Goal: Transaction & Acquisition: Purchase product/service

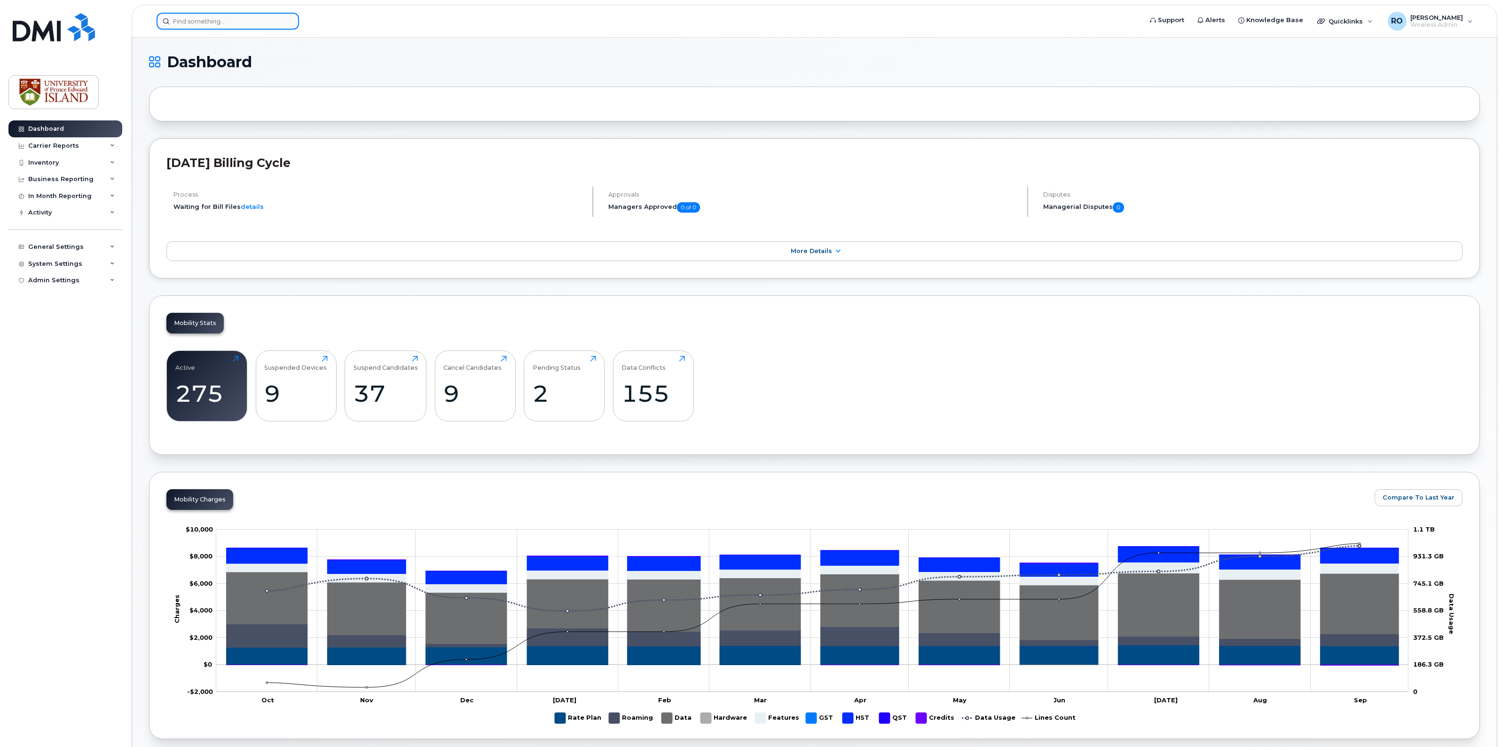
click at [179, 21] on input at bounding box center [228, 21] width 142 height 17
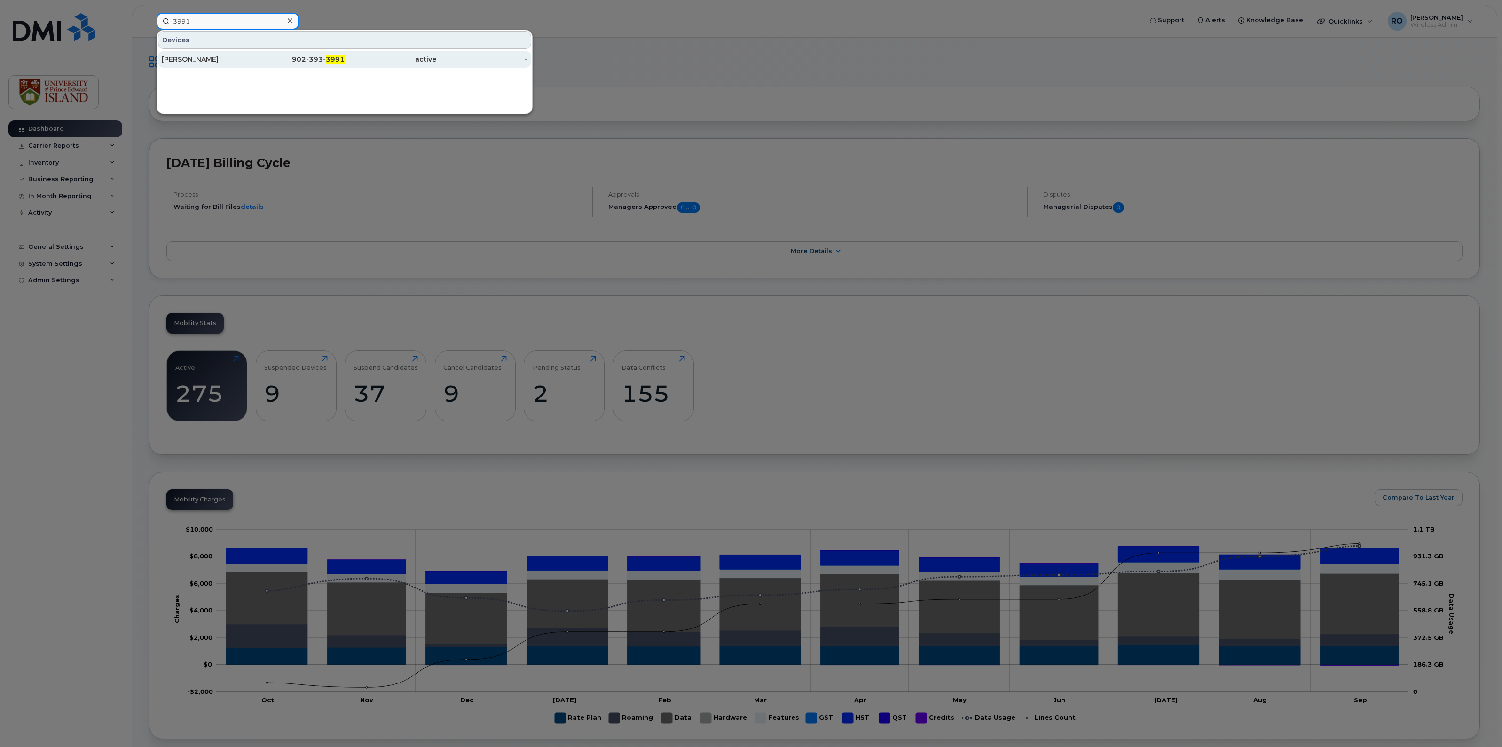
type input "3991"
click at [189, 59] on div "[PERSON_NAME]" at bounding box center [208, 59] width 92 height 9
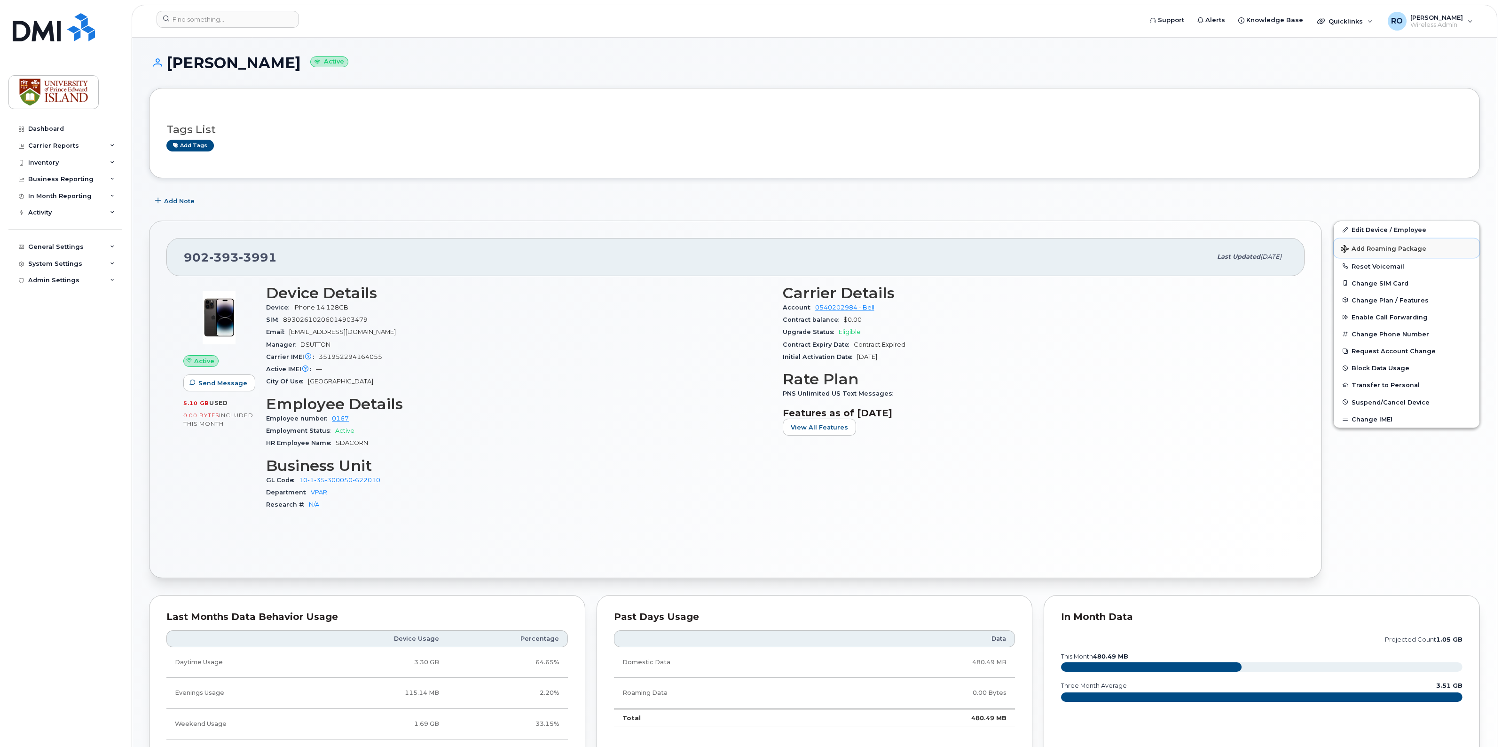
click at [1368, 246] on span "Add Roaming Package" at bounding box center [1383, 249] width 85 height 9
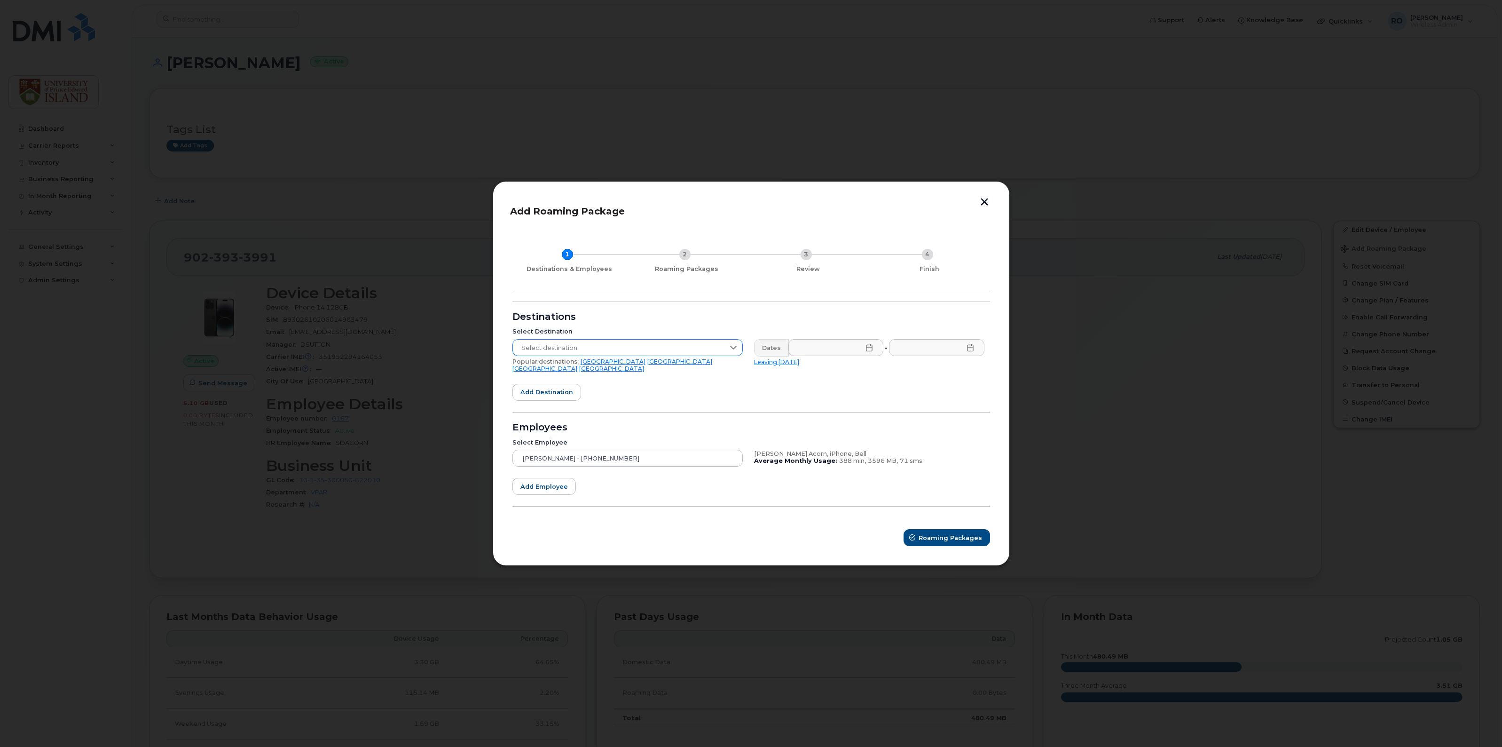
click at [732, 348] on icon at bounding box center [734, 348] width 8 height 8
click at [563, 418] on span "United Kingdom" at bounding box center [553, 422] width 66 height 9
click at [852, 349] on input "text" at bounding box center [835, 347] width 95 height 17
click at [851, 473] on span "14" at bounding box center [852, 476] width 19 height 19
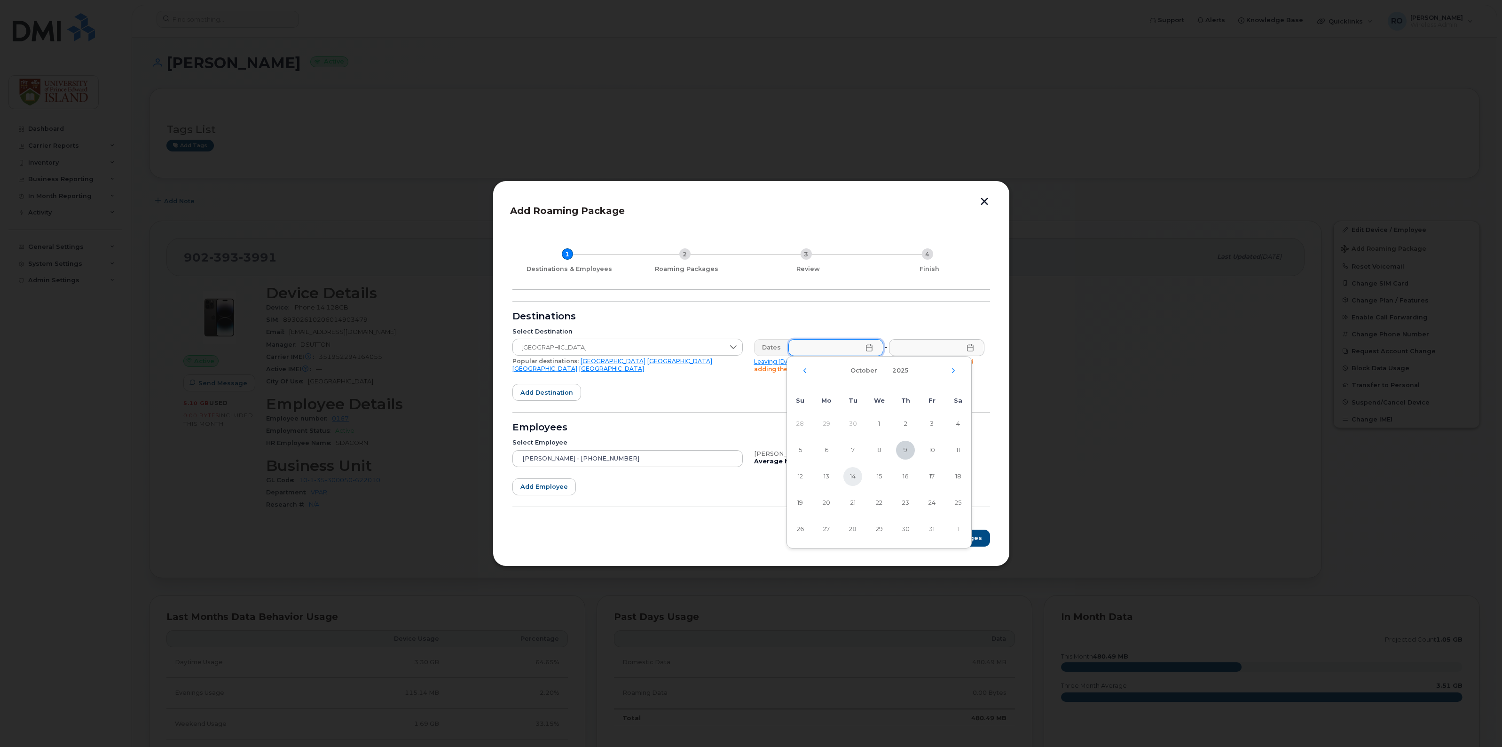
type input "10/14/2025"
click at [954, 353] on input "text" at bounding box center [936, 347] width 95 height 17
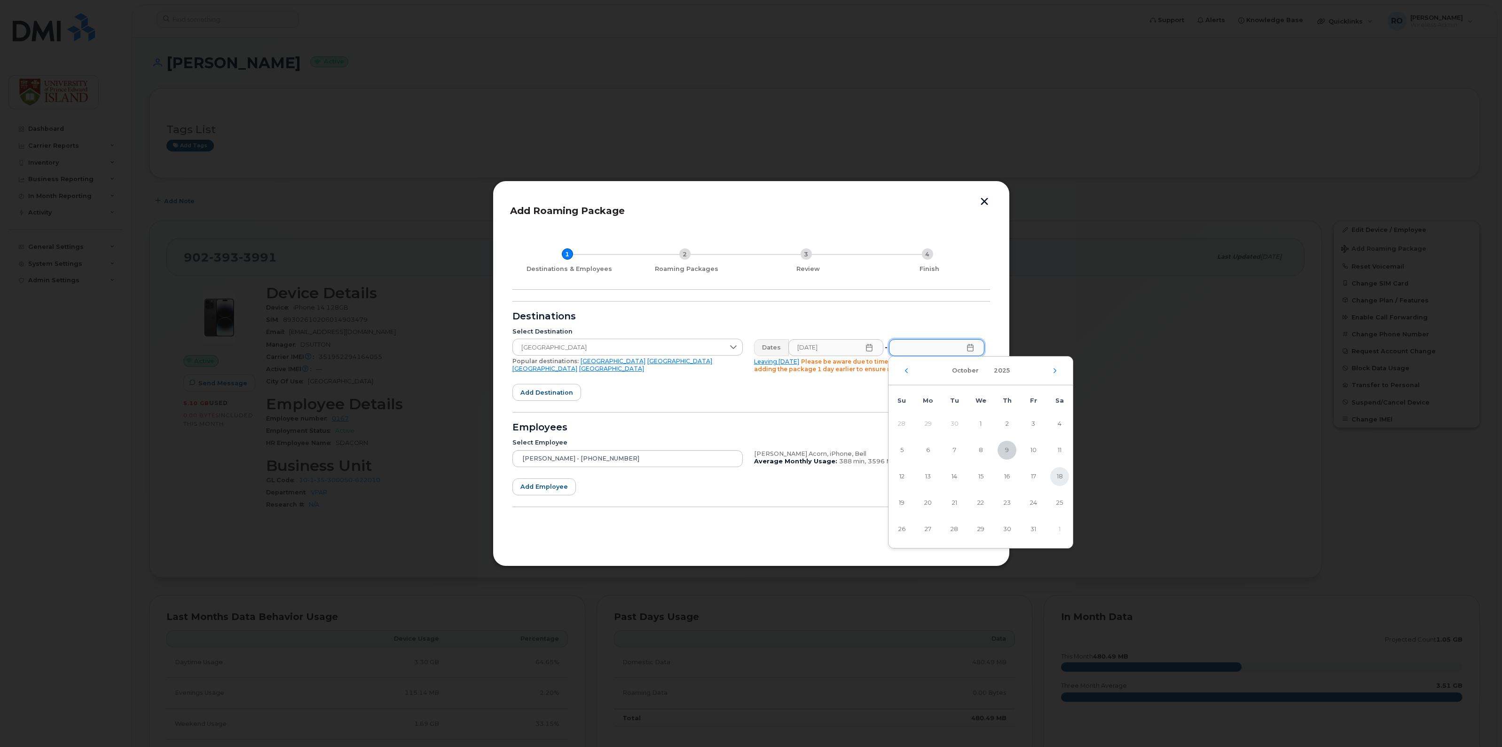
click at [1062, 475] on span "18" at bounding box center [1059, 476] width 19 height 19
type input "10/18/2025"
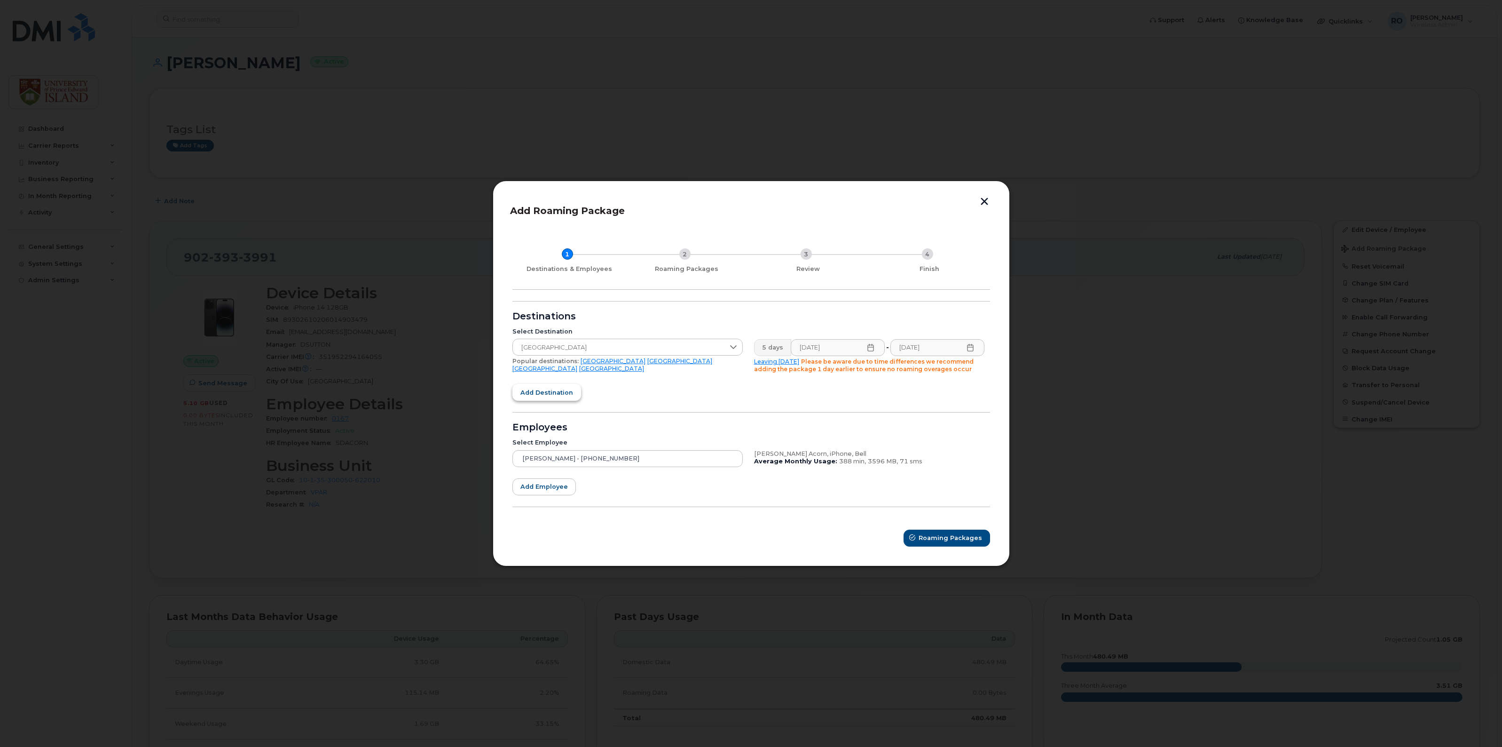
click at [528, 391] on span "Add destination" at bounding box center [546, 392] width 53 height 9
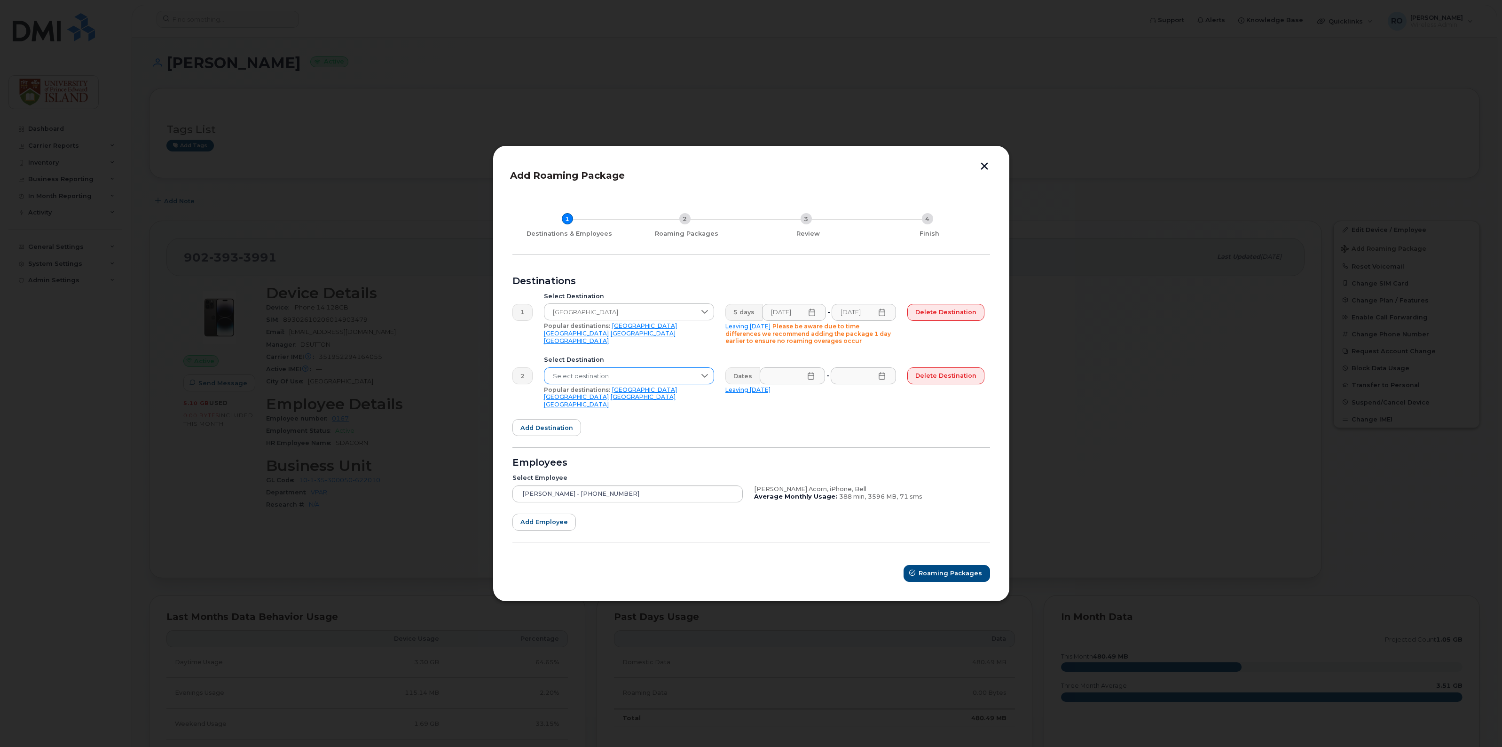
click at [708, 378] on icon at bounding box center [705, 376] width 8 height 8
click at [616, 449] on li "Switzerland" at bounding box center [630, 453] width 173 height 16
click at [802, 375] on input "text" at bounding box center [792, 375] width 65 height 17
click at [932, 504] on span "18" at bounding box center [932, 504] width 19 height 19
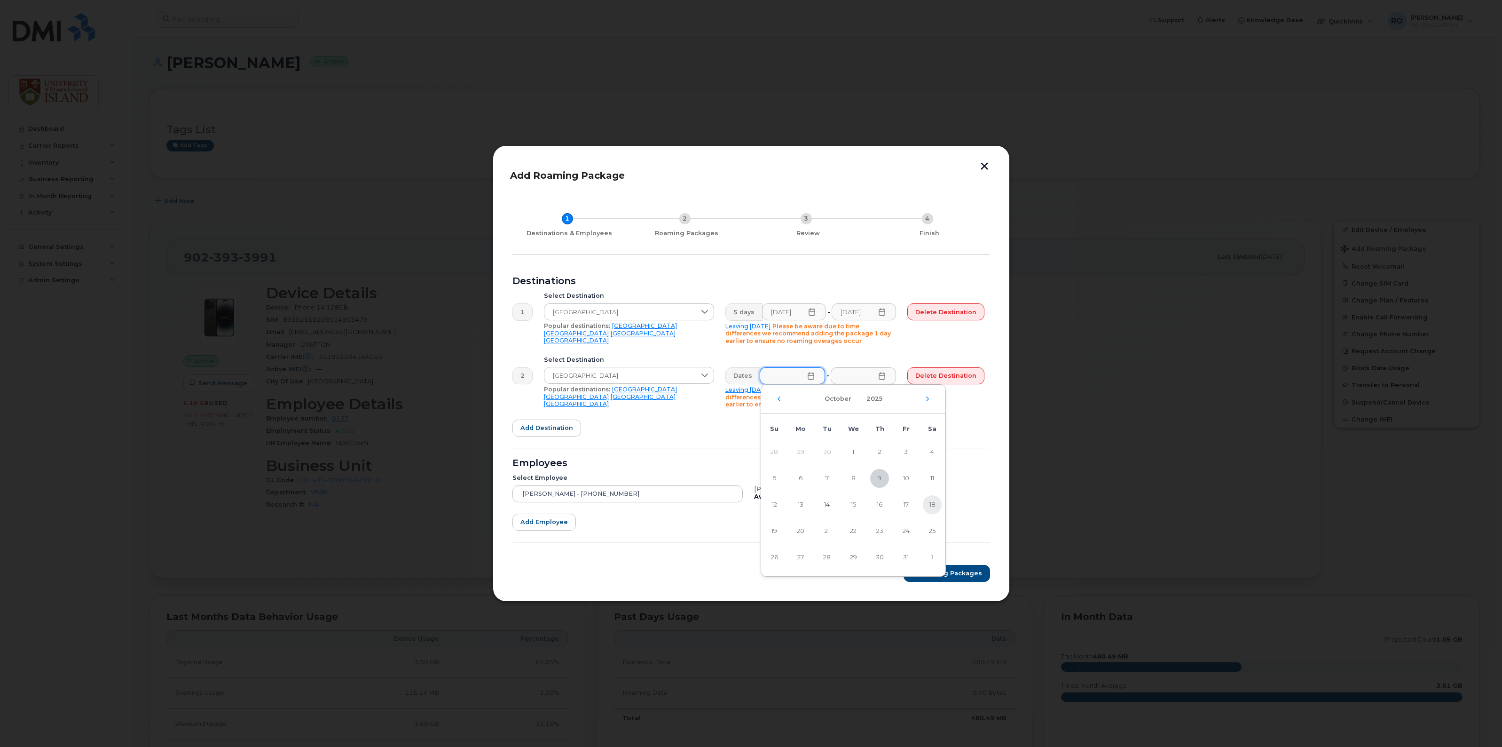
type input "10/18/2025"
click at [863, 378] on input "text" at bounding box center [862, 375] width 65 height 17
click at [925, 529] on span "22" at bounding box center [926, 530] width 19 height 19
type input "10/22/2025"
click at [554, 426] on span "Add destination" at bounding box center [546, 427] width 53 height 9
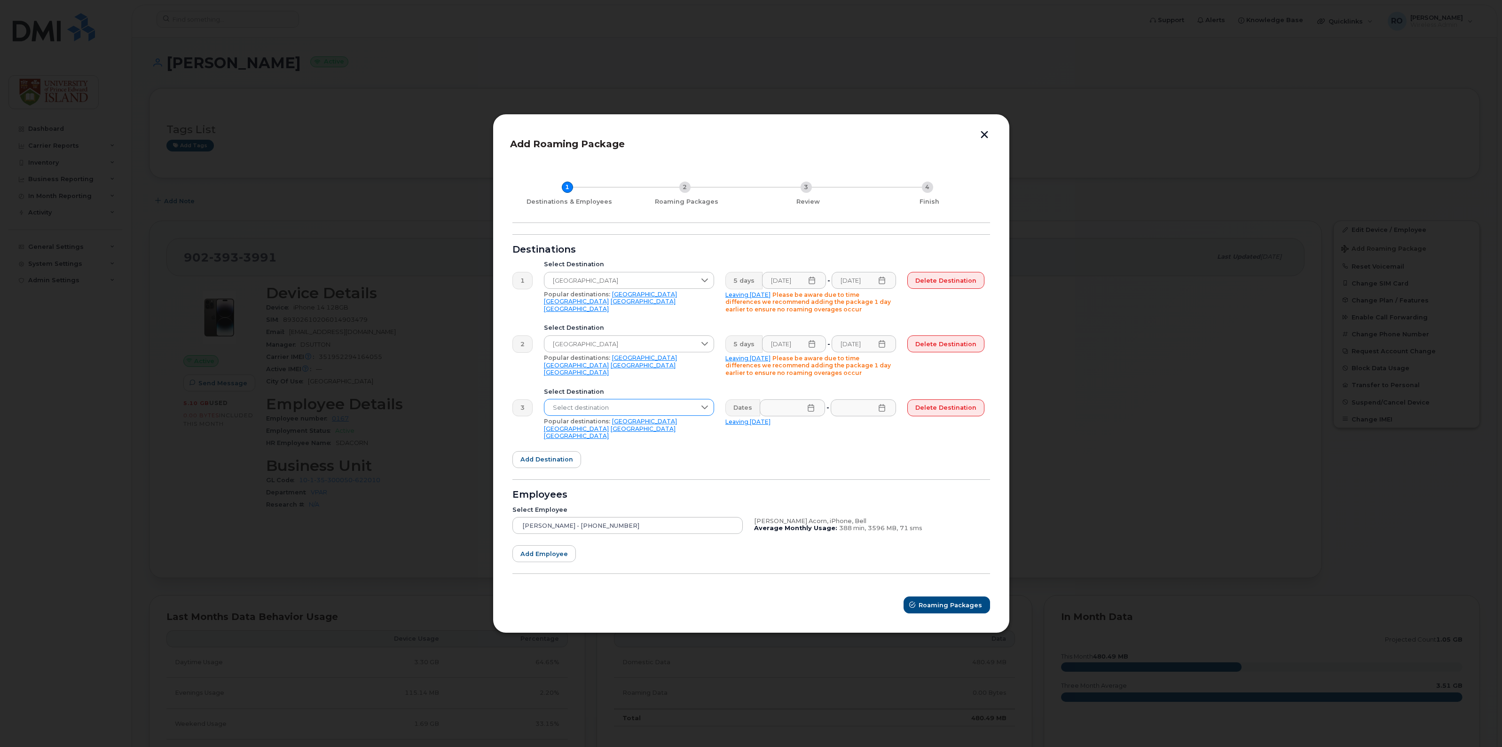
click at [707, 409] on icon at bounding box center [704, 407] width 7 height 4
click at [584, 516] on li "Australia" at bounding box center [630, 517] width 173 height 16
click at [943, 409] on span "Delete destination" at bounding box center [945, 407] width 61 height 9
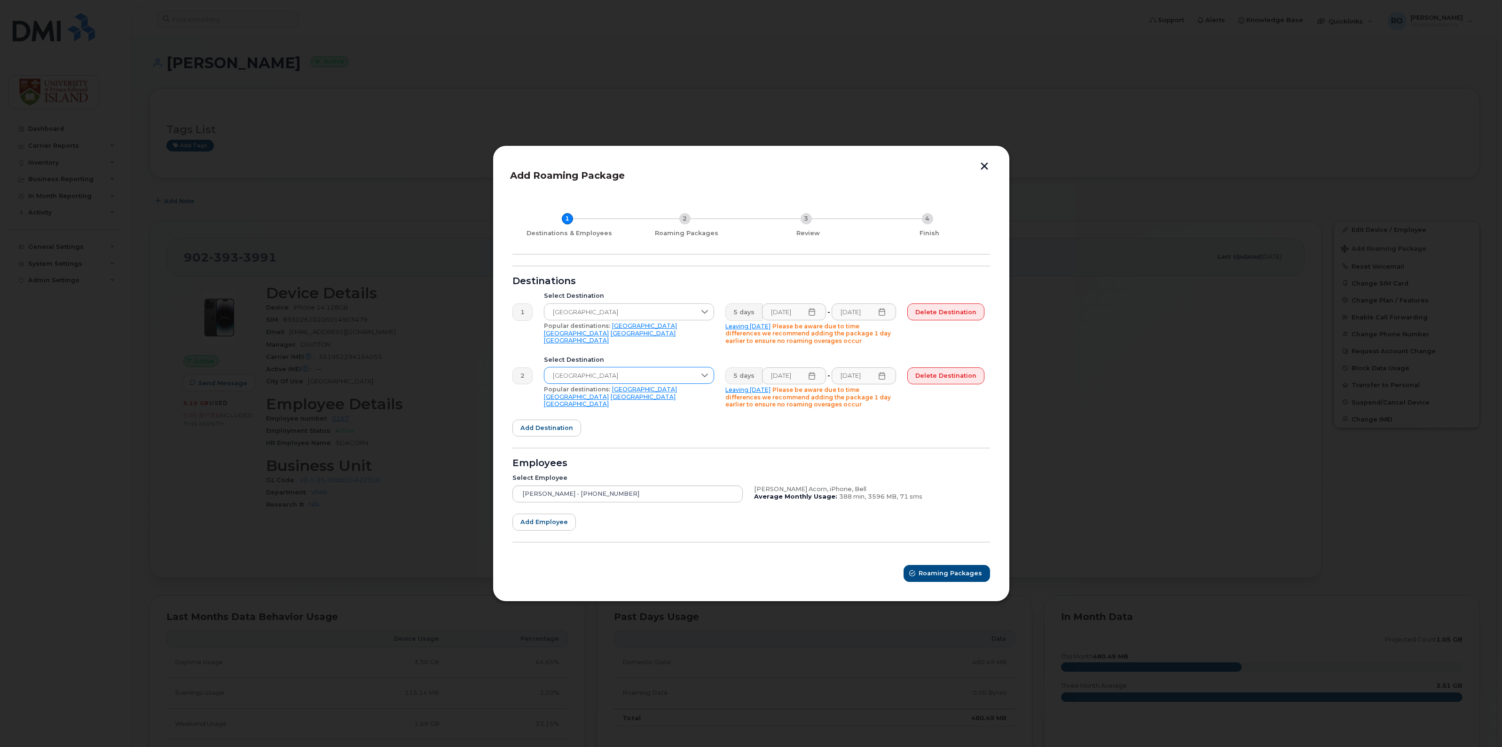
click at [703, 370] on div at bounding box center [705, 375] width 18 height 16
click at [782, 435] on form "Destinations 1 Select Destination United Kingdom Popular destinations: USA Mexi…" at bounding box center [751, 424] width 478 height 316
click at [538, 432] on span "Add destination" at bounding box center [546, 427] width 53 height 9
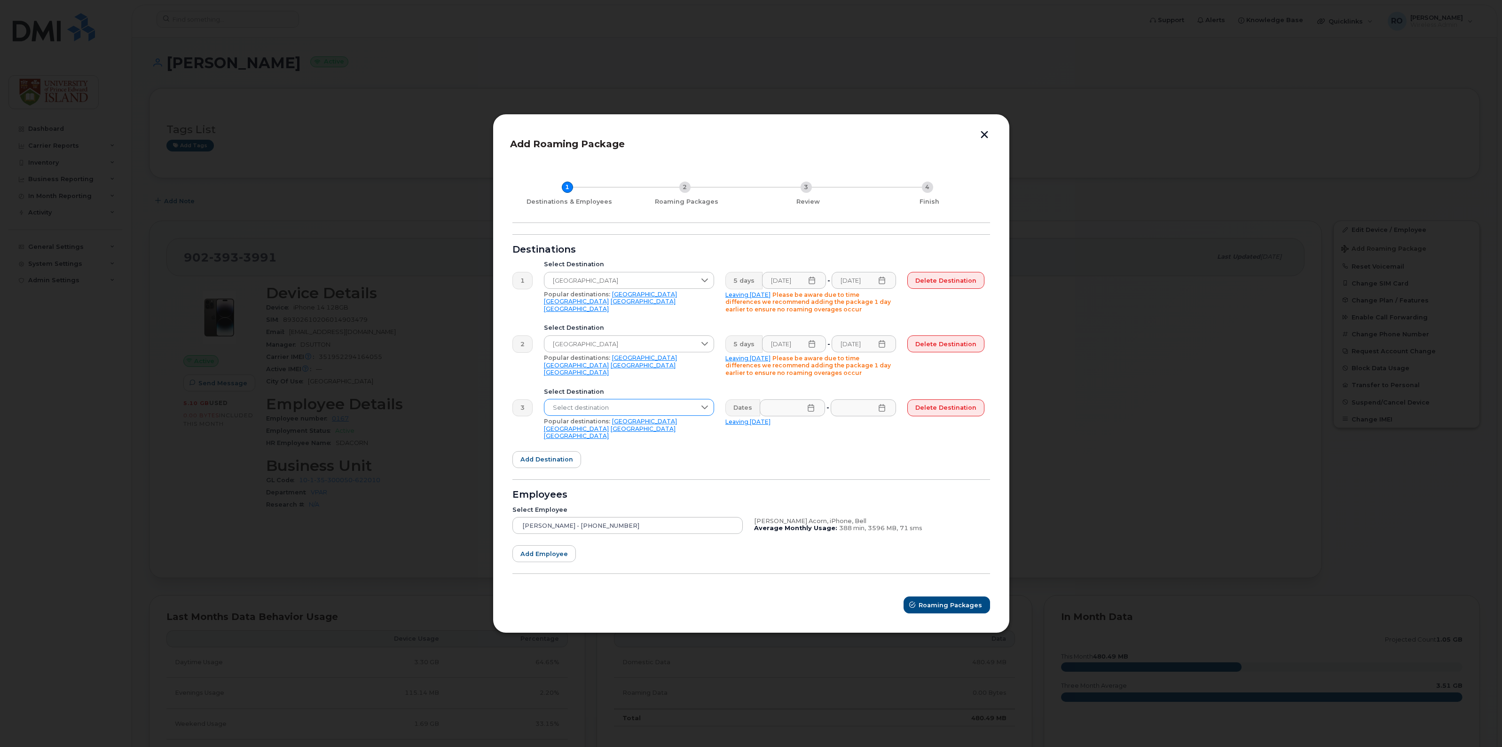
click at [705, 409] on icon at bounding box center [704, 407] width 7 height 4
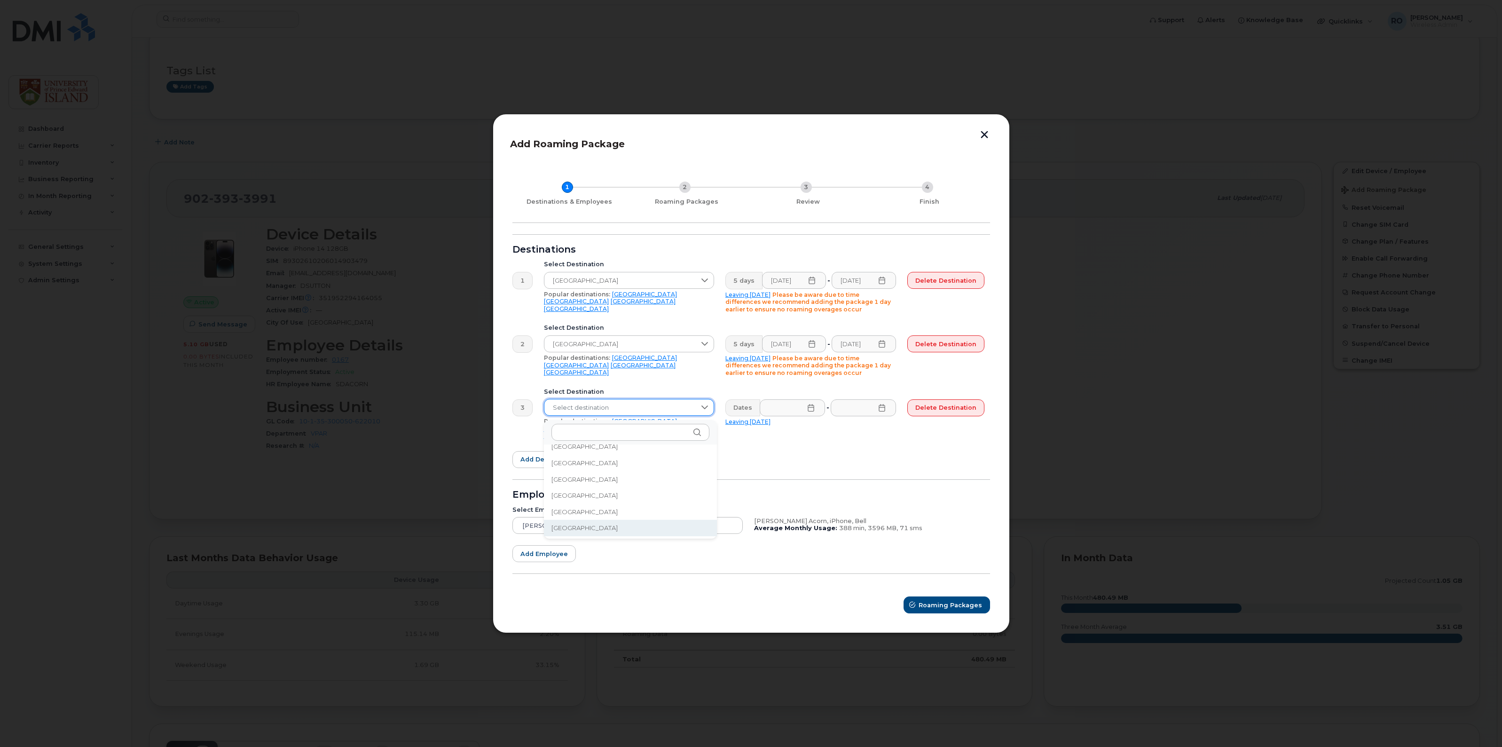
scroll to position [3142, 0]
click at [609, 499] on span "United States of America (USA)" at bounding box center [621, 499] width 138 height 9
click at [812, 411] on icon at bounding box center [811, 408] width 6 height 8
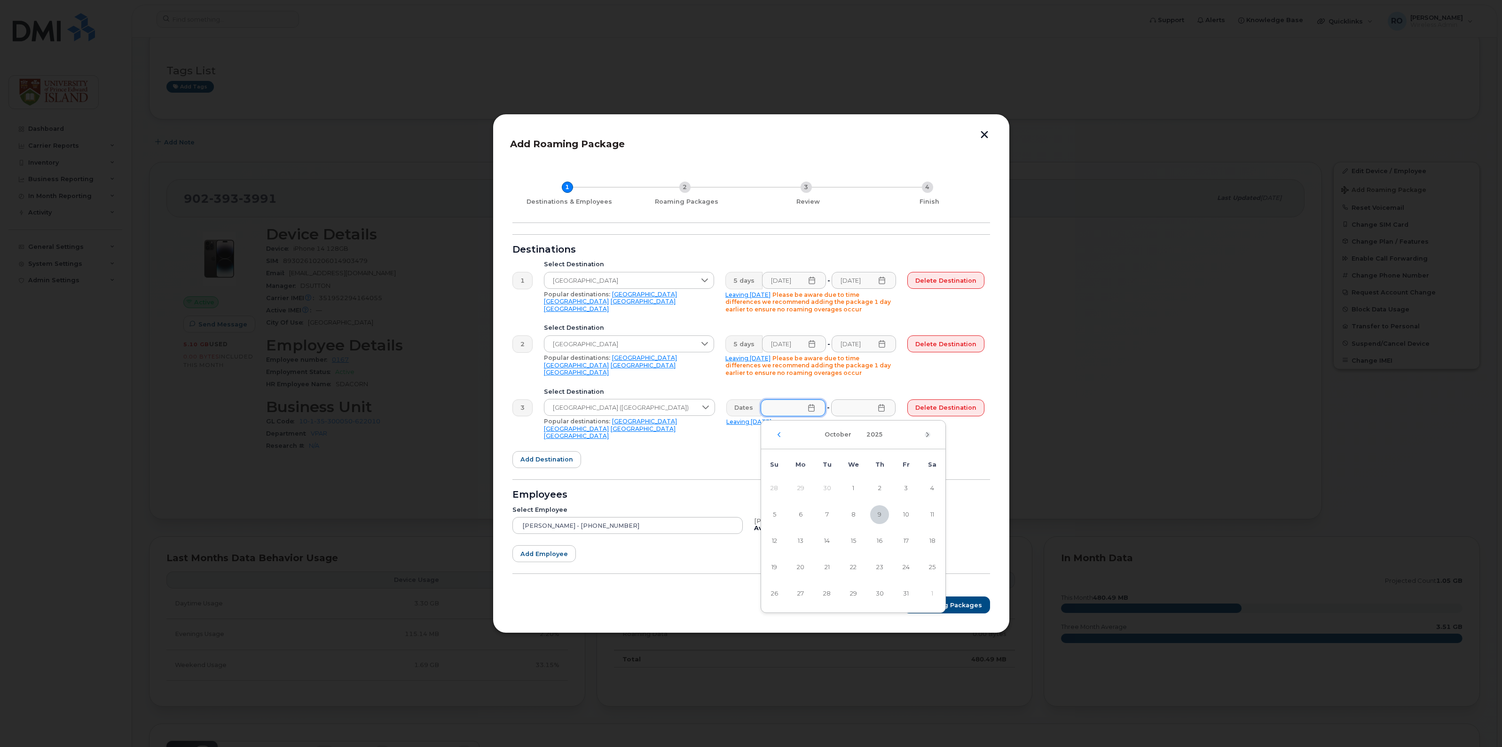
click at [927, 435] on icon "Next Month" at bounding box center [928, 435] width 6 height 8
click at [825, 539] on span "11" at bounding box center [827, 540] width 19 height 19
type input "11/11/2025"
click at [870, 410] on input "text" at bounding box center [863, 407] width 65 height 17
click at [1002, 433] on icon "Next Month" at bounding box center [1001, 435] width 6 height 8
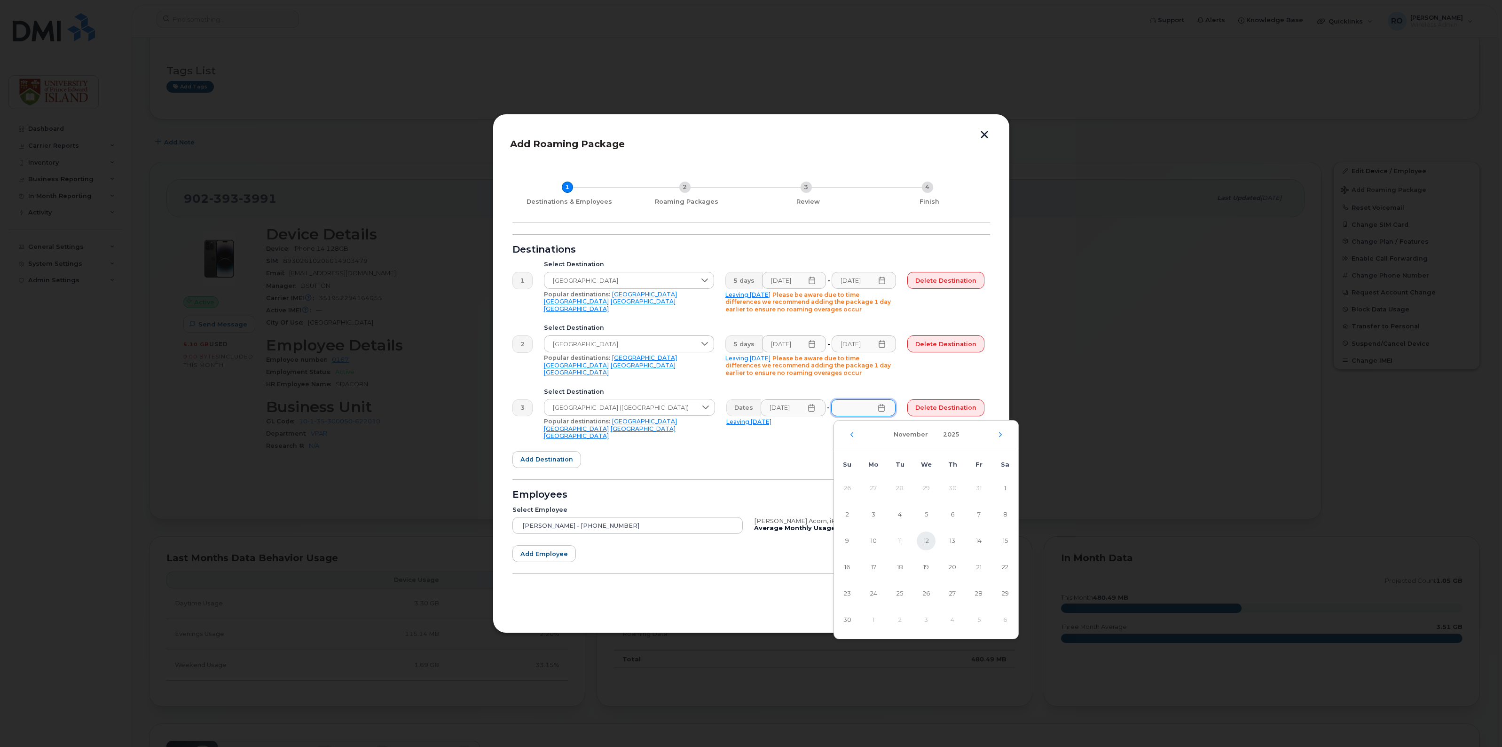
click at [927, 542] on span "12" at bounding box center [926, 540] width 19 height 19
type input "11/12/2025"
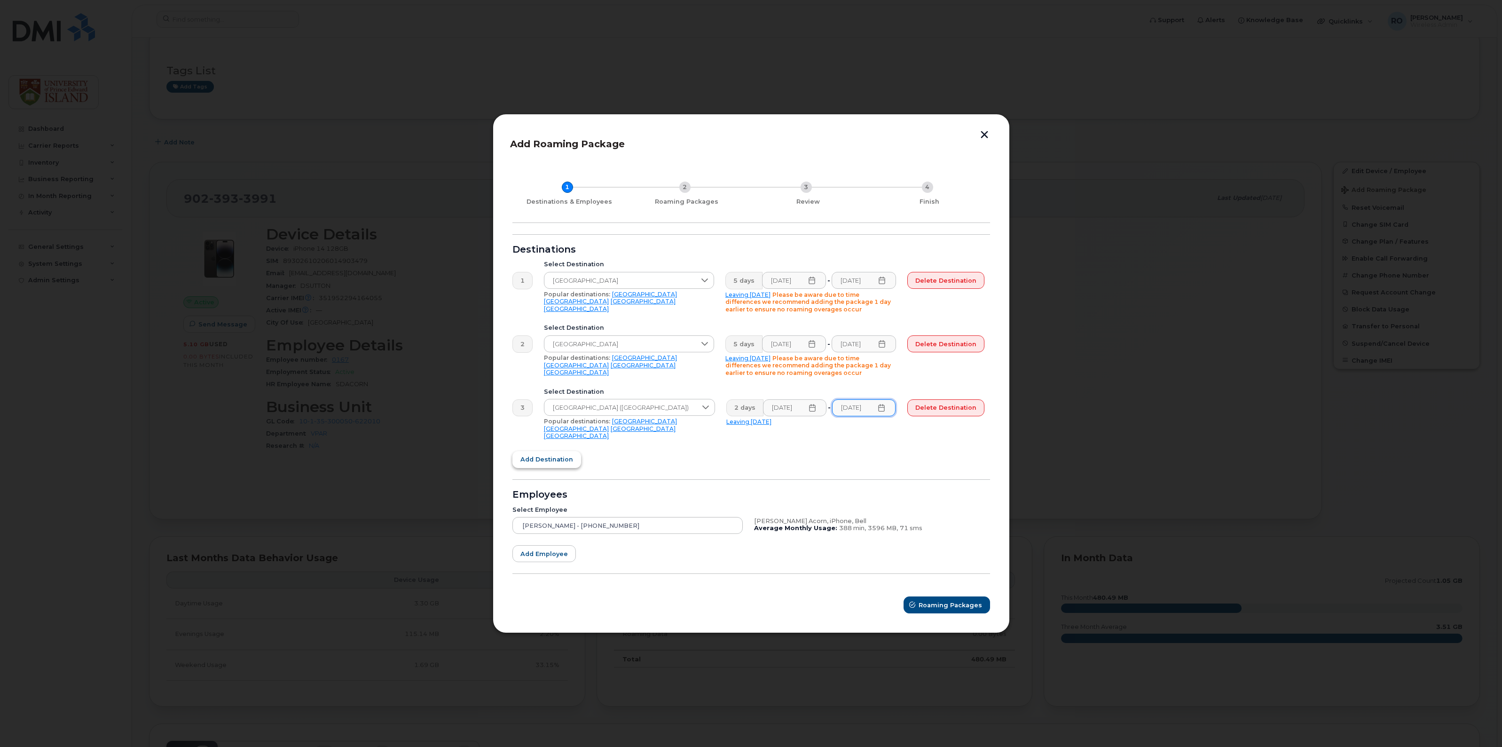
click at [539, 455] on span "Add destination" at bounding box center [546, 459] width 53 height 9
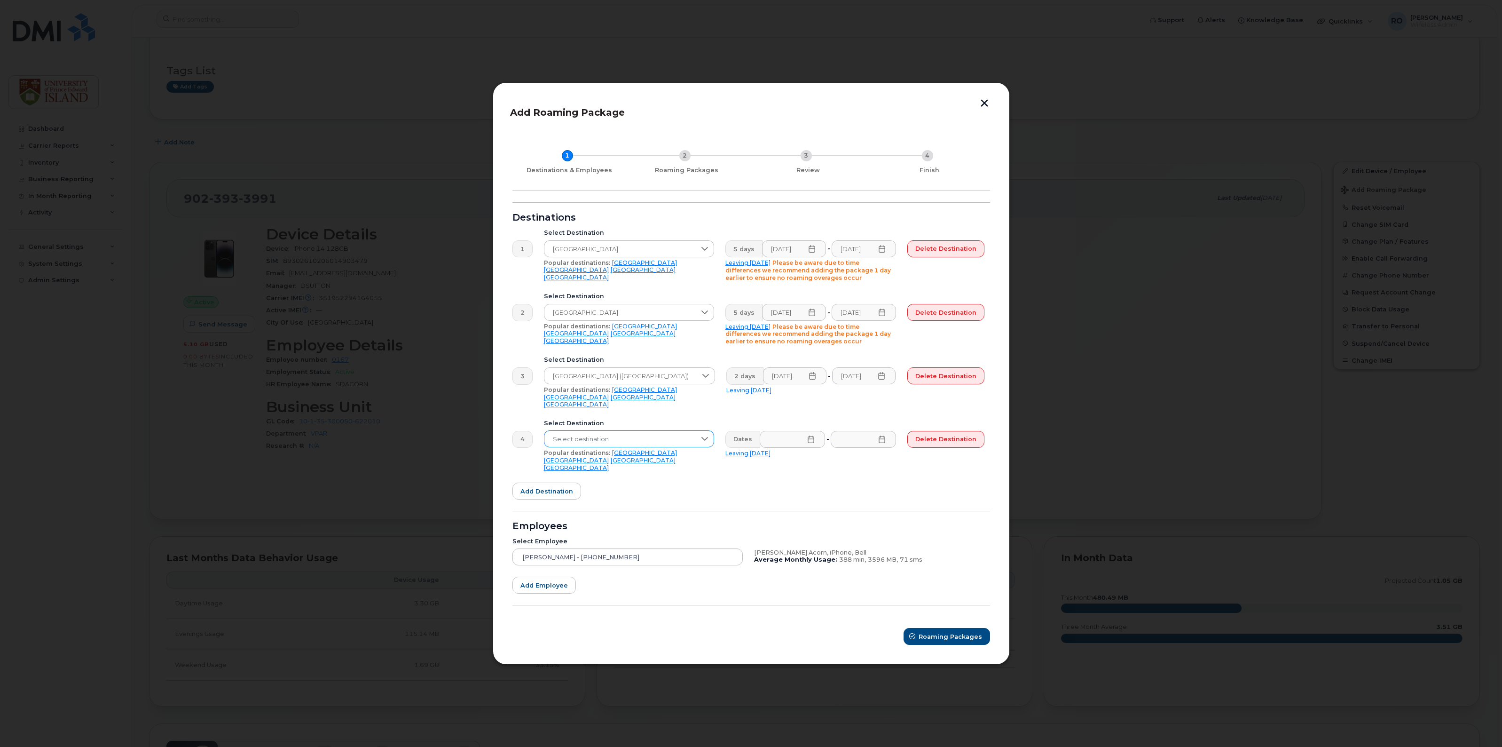
click at [704, 436] on icon at bounding box center [705, 439] width 8 height 8
click at [643, 494] on span "United States of America (USA)" at bounding box center [621, 495] width 138 height 9
click at [812, 437] on icon at bounding box center [812, 439] width 8 height 8
click at [928, 464] on icon "Next Month" at bounding box center [927, 462] width 3 height 5
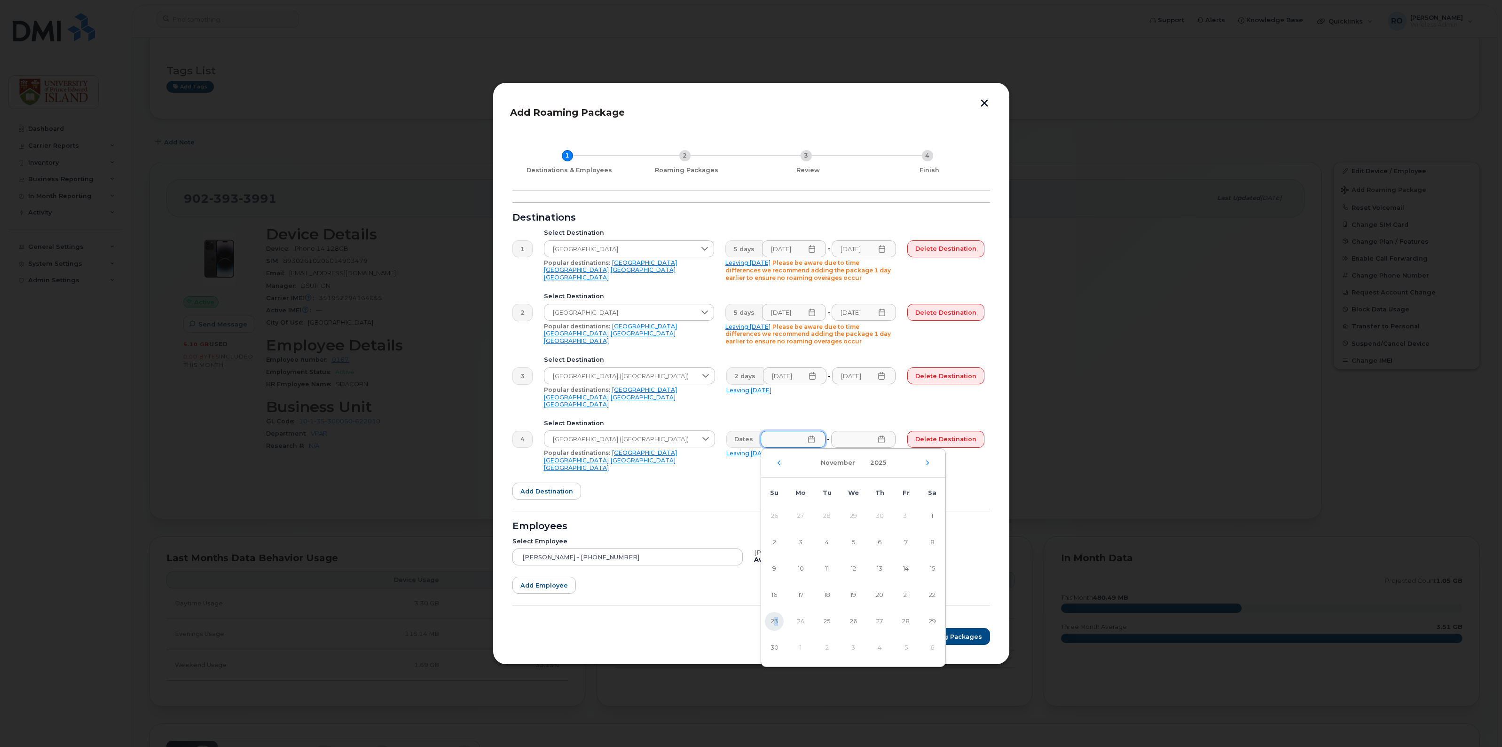
click at [776, 622] on span "23" at bounding box center [774, 621] width 19 height 19
type input "11/23/2025"
click at [885, 439] on icon at bounding box center [882, 439] width 6 height 8
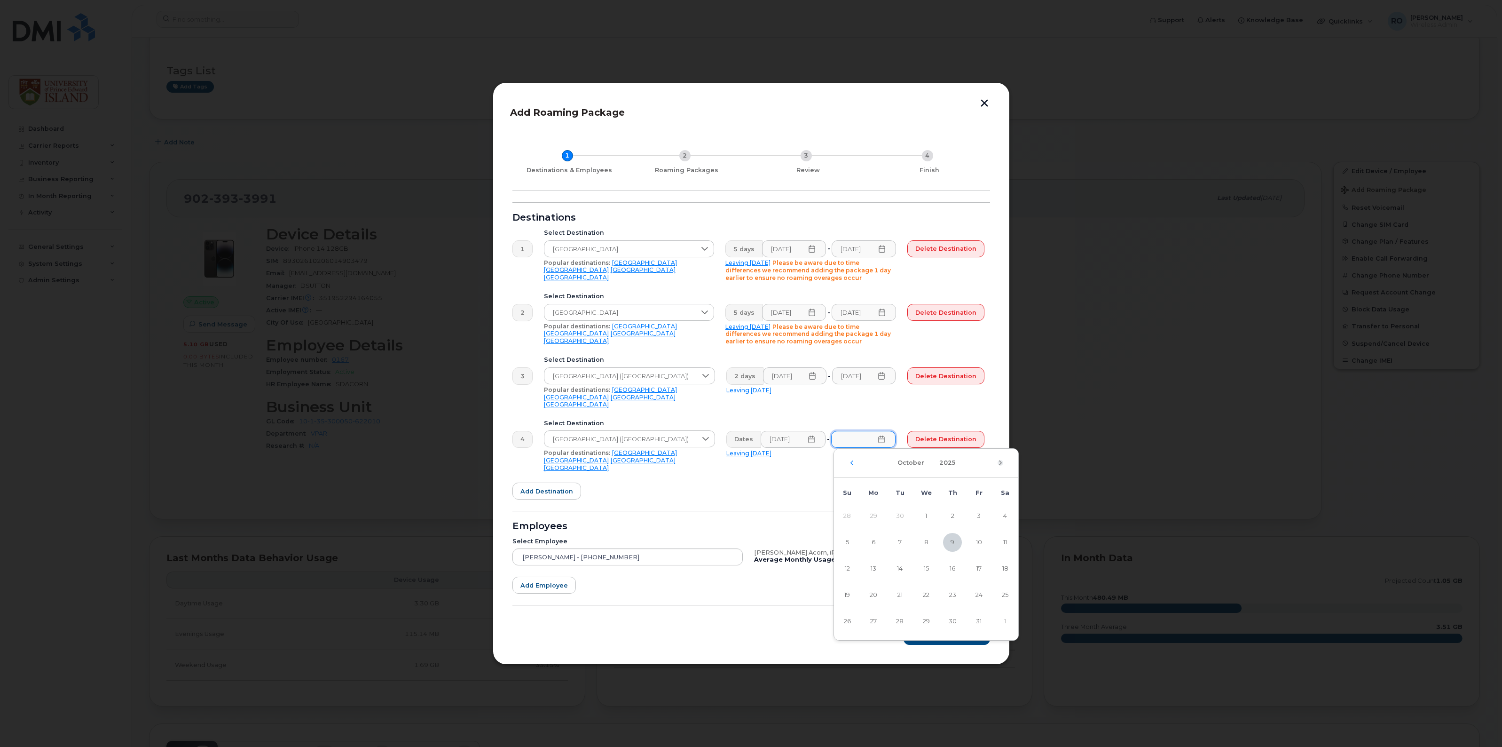
click at [998, 464] on div "October 2025" at bounding box center [926, 463] width 184 height 29
click at [998, 464] on icon "Next Month" at bounding box center [1001, 463] width 6 height 8
click at [871, 617] on span "24" at bounding box center [873, 621] width 19 height 19
type input "11/24/2025"
click at [788, 485] on form "Destinations 1 Select Destination United Kingdom Popular destinations: USA Mexi…" at bounding box center [751, 423] width 478 height 442
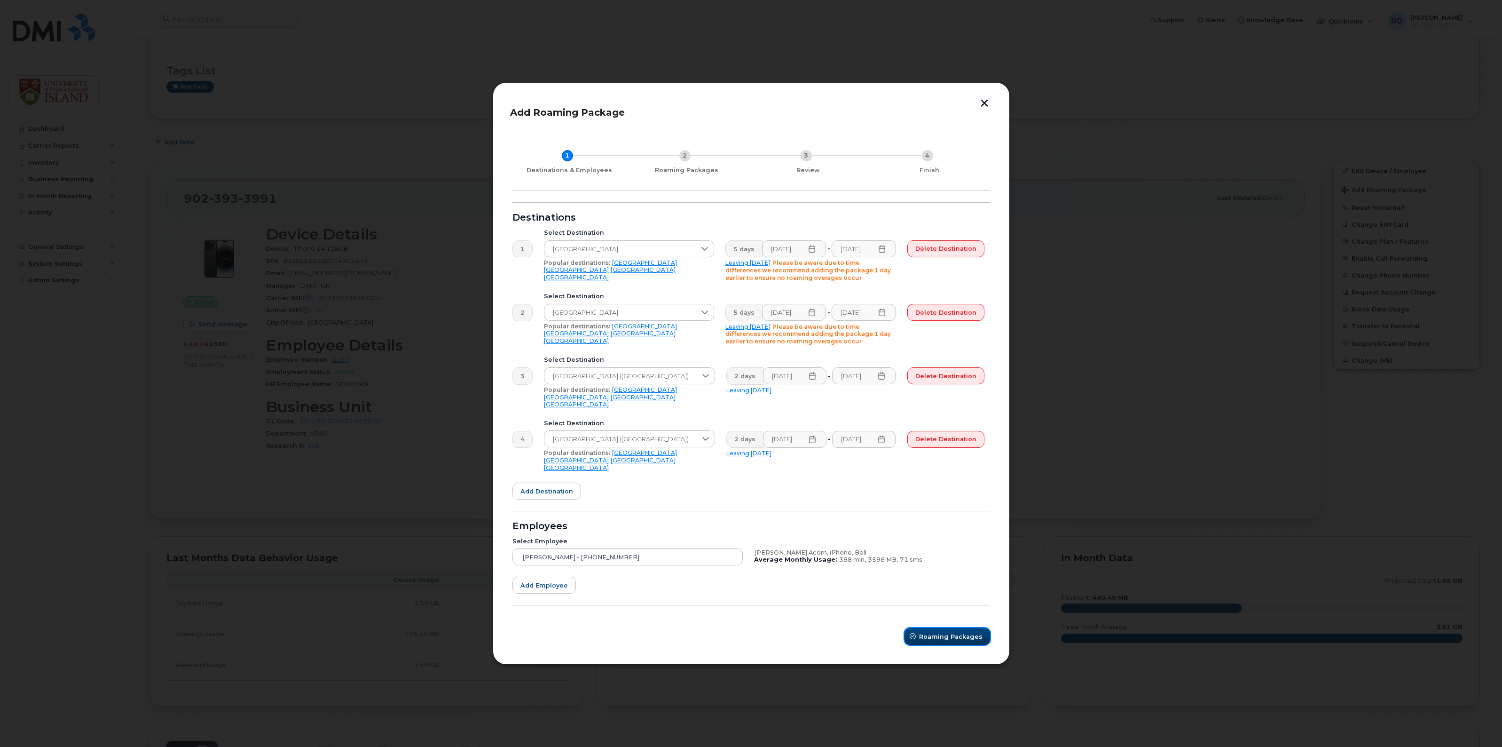
drag, startPoint x: 953, startPoint y: 631, endPoint x: 960, endPoint y: 636, distance: 8.1
click at [960, 636] on button "Roaming Packages" at bounding box center [948, 636] width 86 height 17
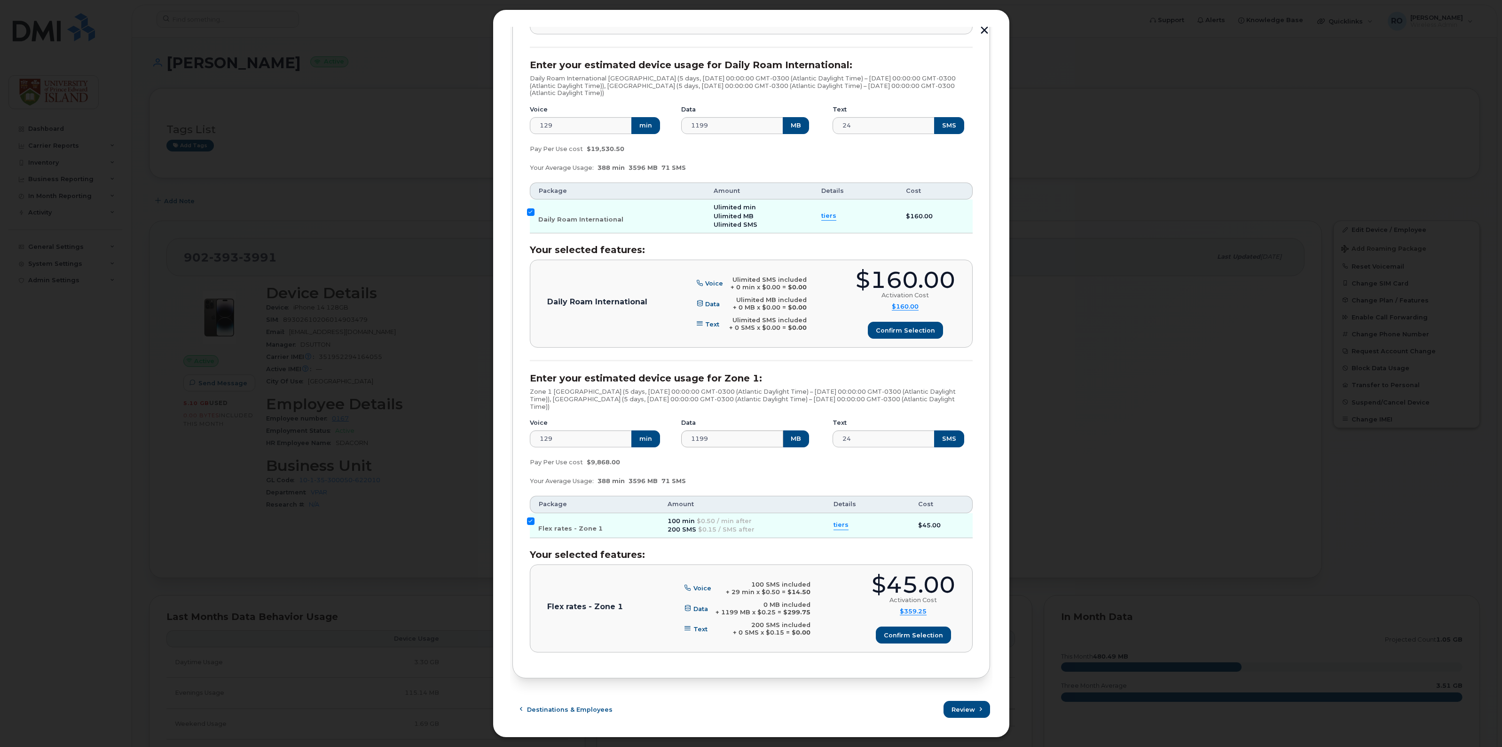
scroll to position [235, 0]
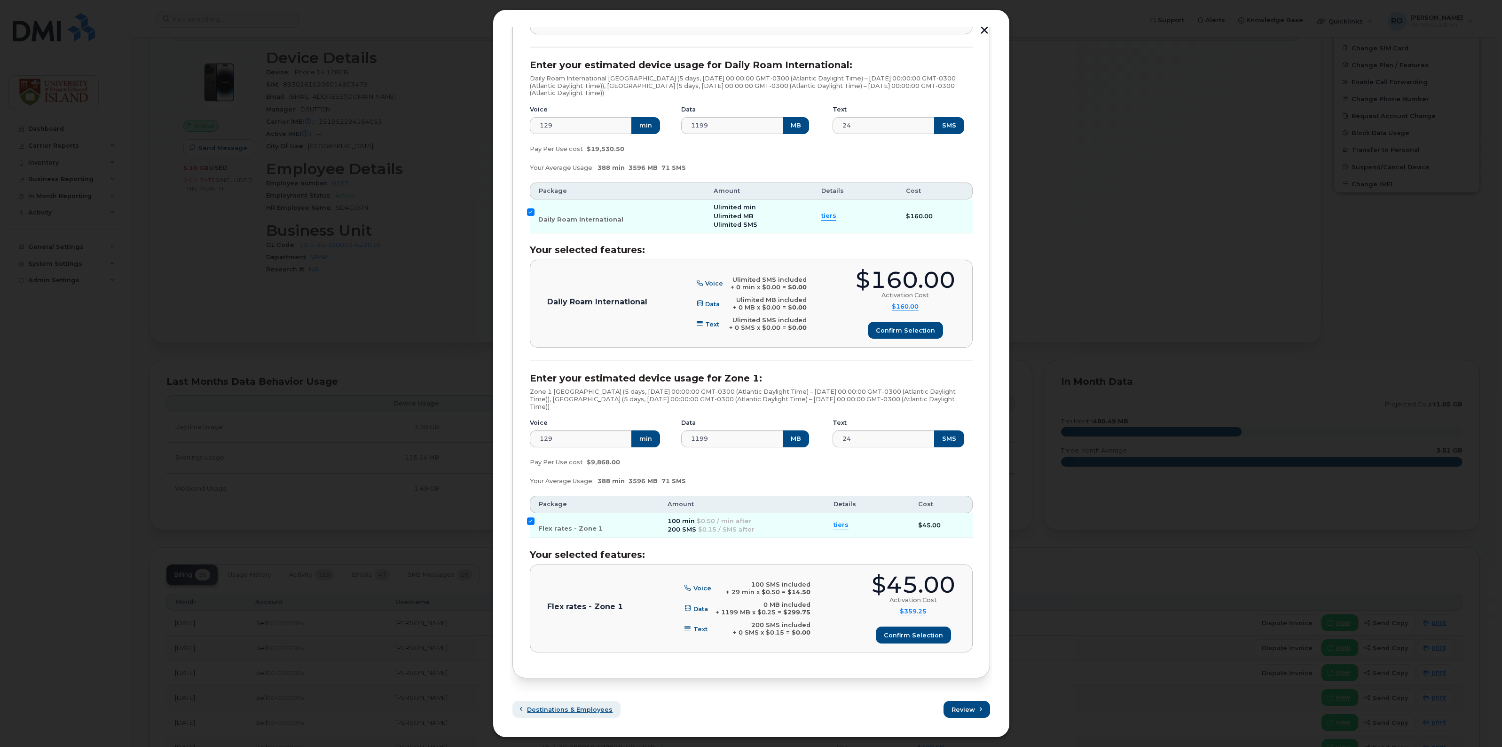
click at [551, 707] on span "Destinations & Employees" at bounding box center [570, 709] width 86 height 9
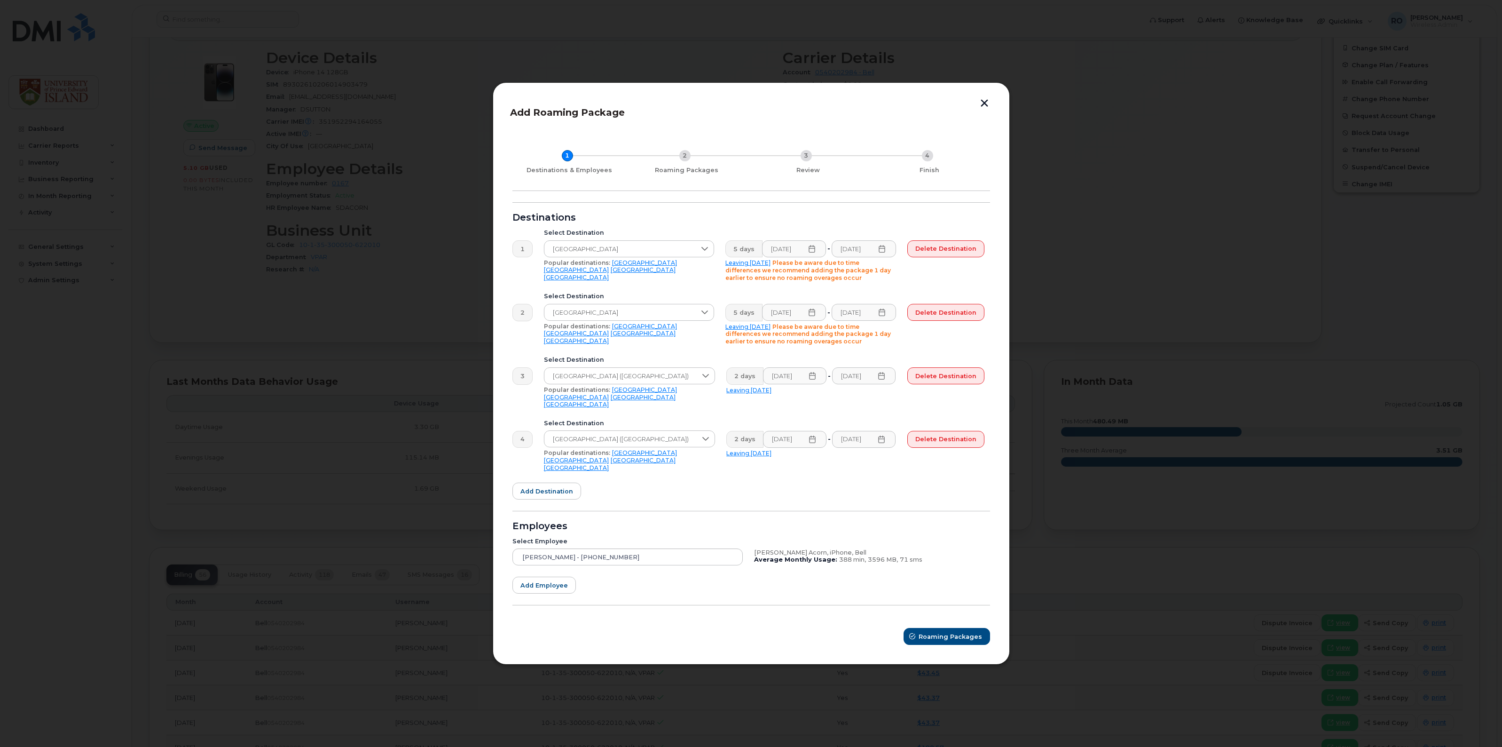
scroll to position [0, 0]
click at [535, 487] on span "Add destination" at bounding box center [546, 491] width 53 height 9
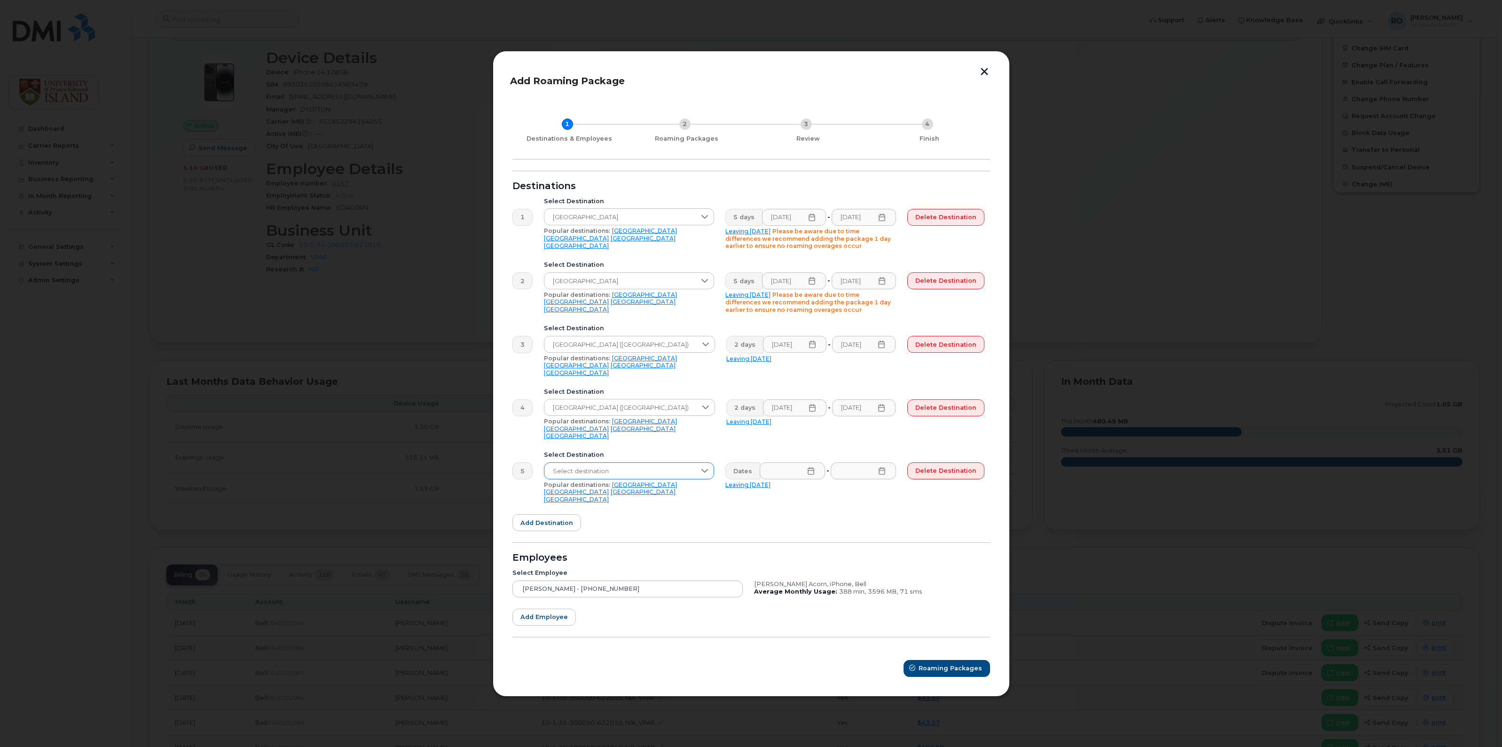
click at [703, 470] on icon at bounding box center [705, 471] width 8 height 8
click at [617, 542] on li "Fiji" at bounding box center [630, 543] width 173 height 16
click at [797, 462] on input "text" at bounding box center [792, 470] width 65 height 17
click at [930, 490] on div "October 2025" at bounding box center [853, 487] width 184 height 29
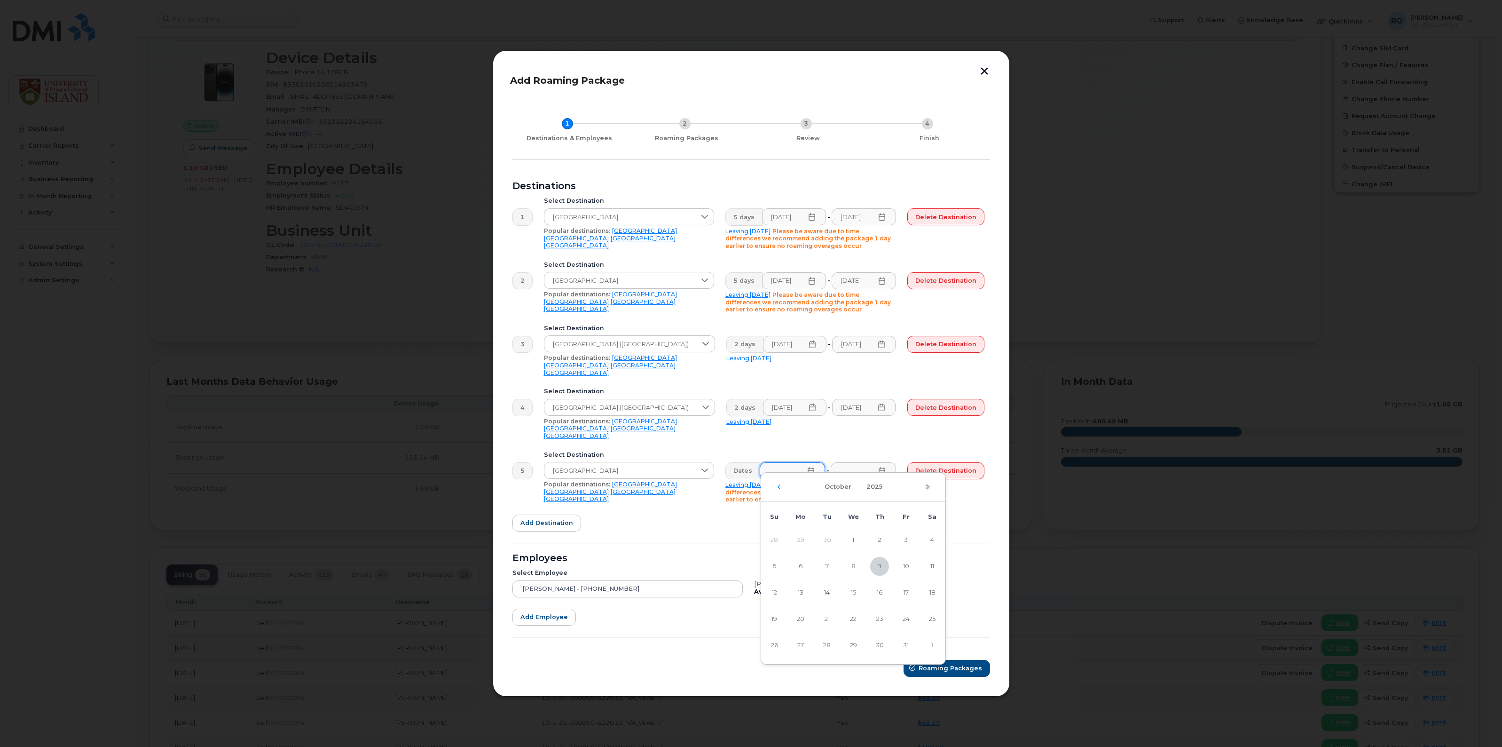
click at [929, 486] on icon "Next Month" at bounding box center [928, 487] width 6 height 8
click at [883, 591] on span "13" at bounding box center [879, 592] width 19 height 19
type input "11/13/2025"
click at [885, 467] on icon at bounding box center [882, 471] width 8 height 8
click at [1000, 485] on icon "Next Month" at bounding box center [1000, 486] width 3 height 5
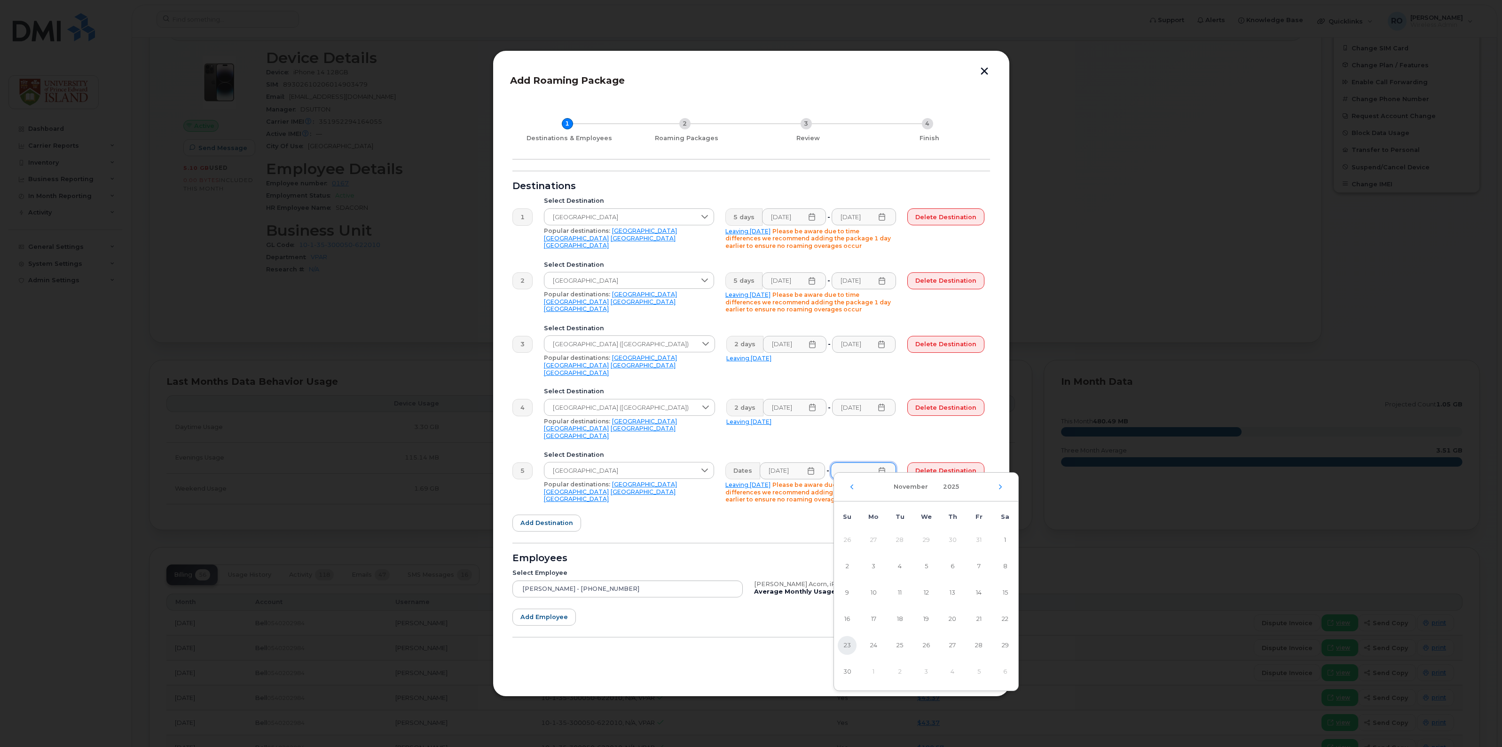
click at [845, 645] on span "23" at bounding box center [847, 645] width 19 height 19
type input "11/23/2025"
click at [837, 522] on form "Destinations 1 Select Destination United Kingdom Popular destinations: USA Mexi…" at bounding box center [751, 424] width 478 height 506
click at [953, 408] on span "Delete destination" at bounding box center [945, 407] width 61 height 9
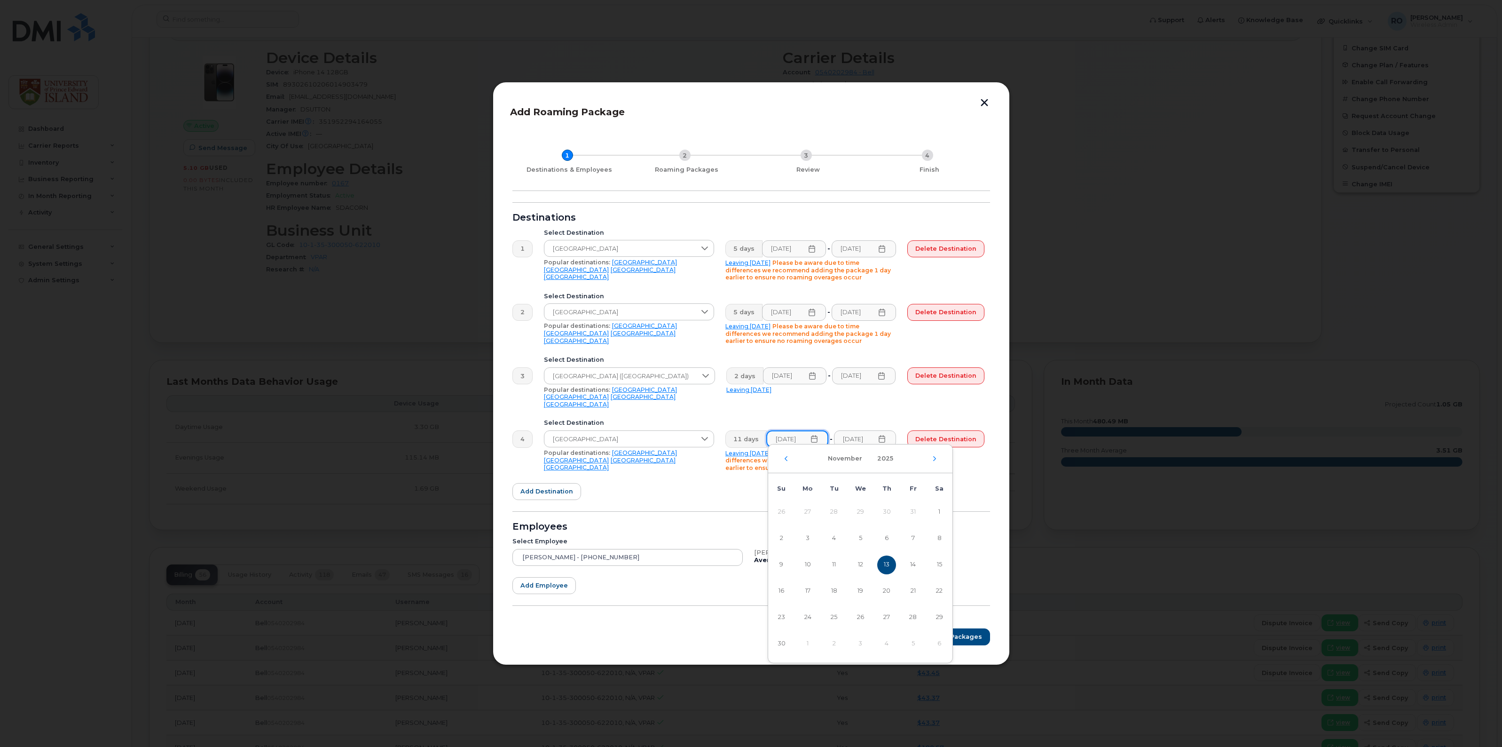
click at [793, 434] on input "11/13/2025" at bounding box center [797, 438] width 62 height 17
click at [845, 413] on div "4 Select Destination Fiji Popular destinations: USA Mexico United Kingdom Canad…" at bounding box center [748, 444] width 483 height 63
click at [791, 433] on input "11/13/2025" at bounding box center [797, 438] width 62 height 17
click at [856, 564] on span "12" at bounding box center [860, 564] width 19 height 19
type input "11/12/2025"
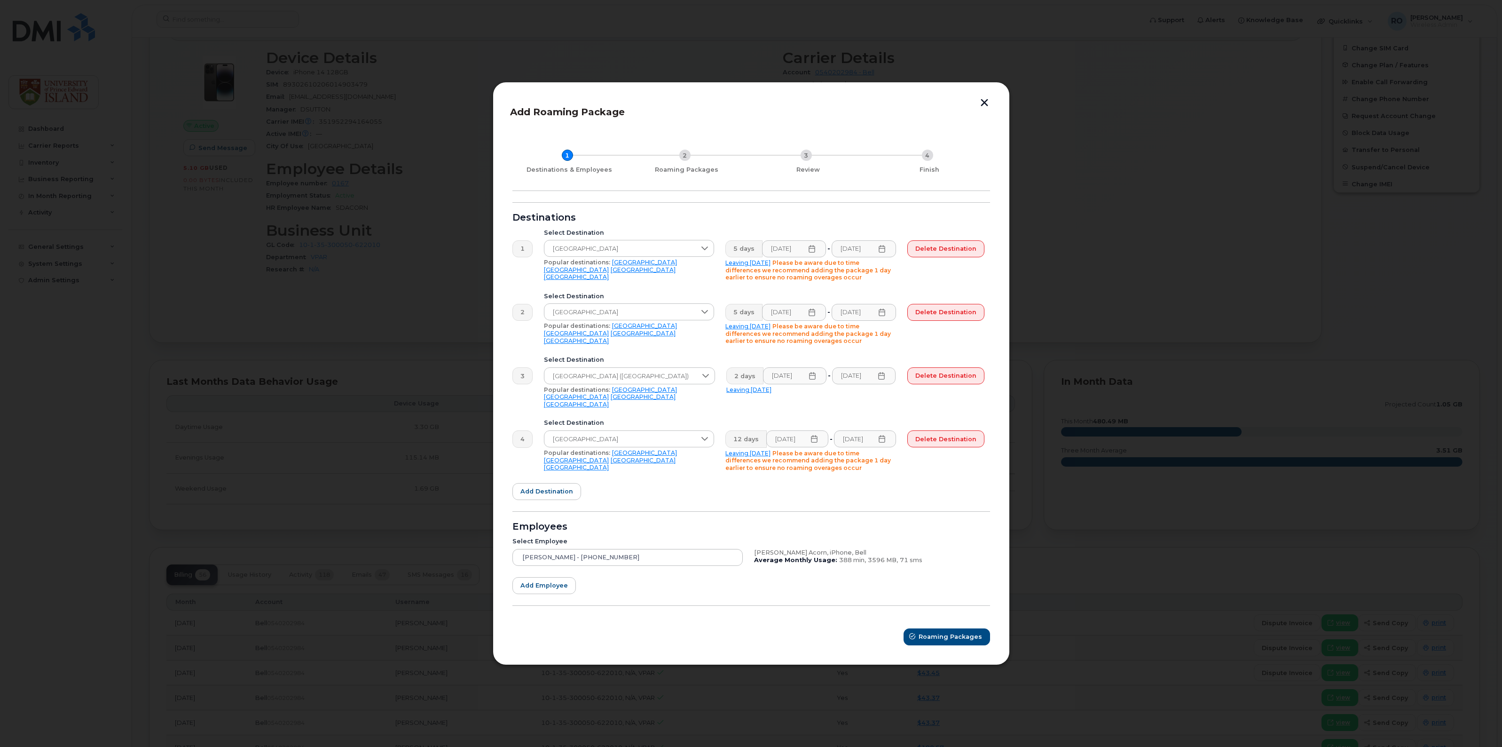
click at [812, 251] on icon at bounding box center [812, 249] width 6 height 8
click at [802, 379] on span "13" at bounding box center [803, 381] width 19 height 19
type input "10/13/2025"
click at [900, 221] on div "Destinations" at bounding box center [751, 218] width 478 height 8
click at [532, 489] on span "Add destination" at bounding box center [546, 491] width 53 height 9
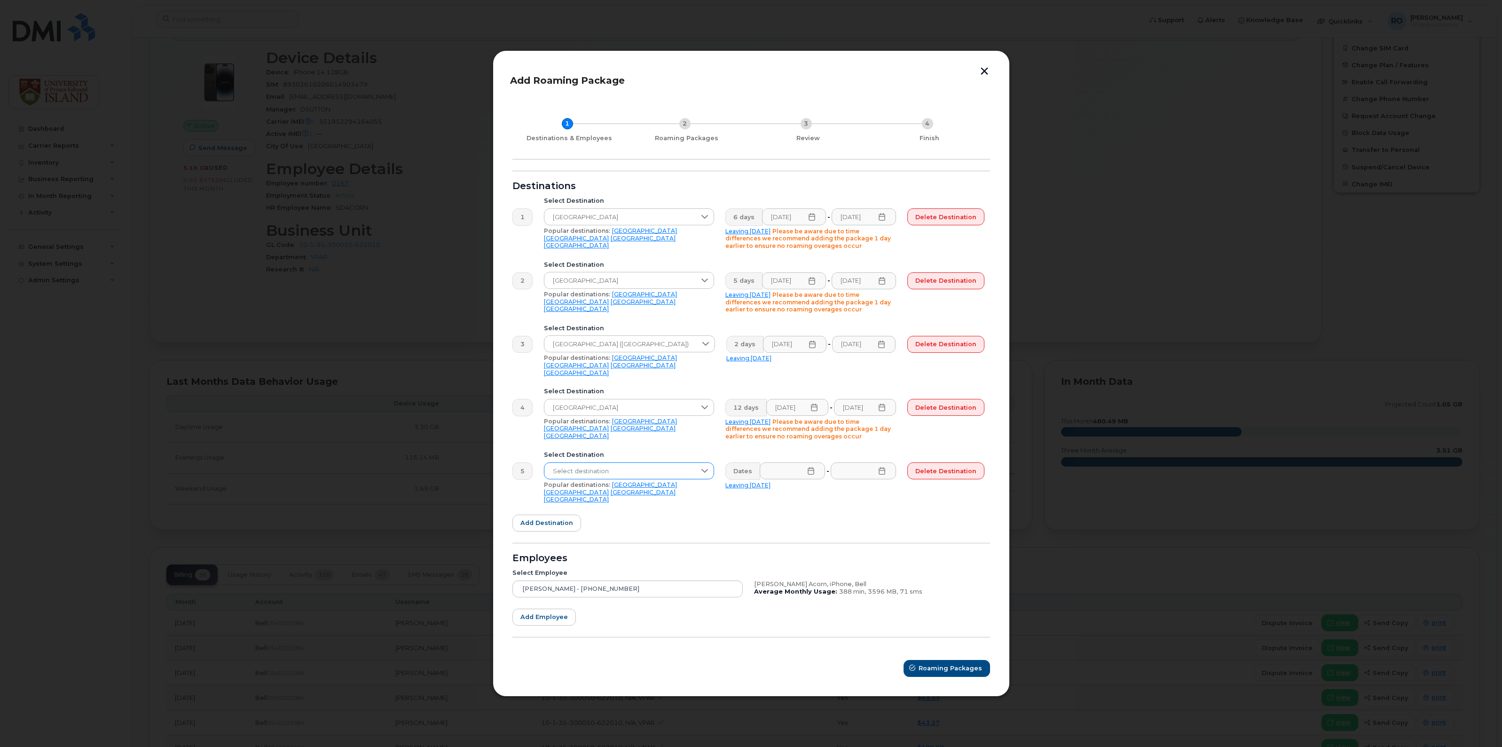
click at [709, 471] on icon at bounding box center [705, 471] width 8 height 8
click at [626, 523] on span "United States of America (USA)" at bounding box center [621, 527] width 138 height 9
click at [797, 470] on input "text" at bounding box center [793, 470] width 65 height 17
click at [931, 495] on div "October 2025" at bounding box center [853, 495] width 184 height 29
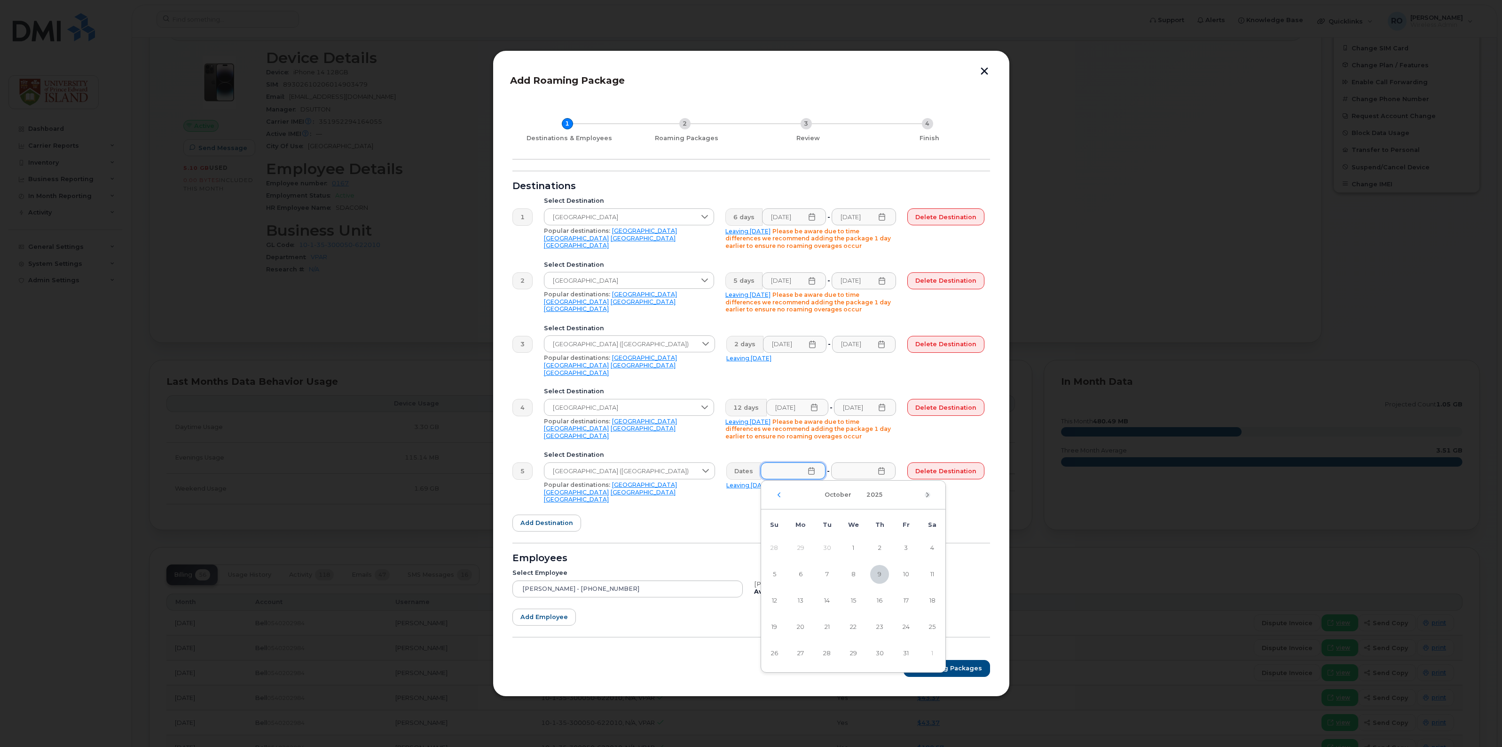
click at [929, 495] on icon "Next Month" at bounding box center [927, 494] width 3 height 5
click at [773, 651] on span "23" at bounding box center [774, 653] width 19 height 19
type input "11/23/2025"
click at [885, 470] on icon at bounding box center [882, 471] width 6 height 8
click at [1001, 494] on icon "Next Month" at bounding box center [1000, 494] width 3 height 5
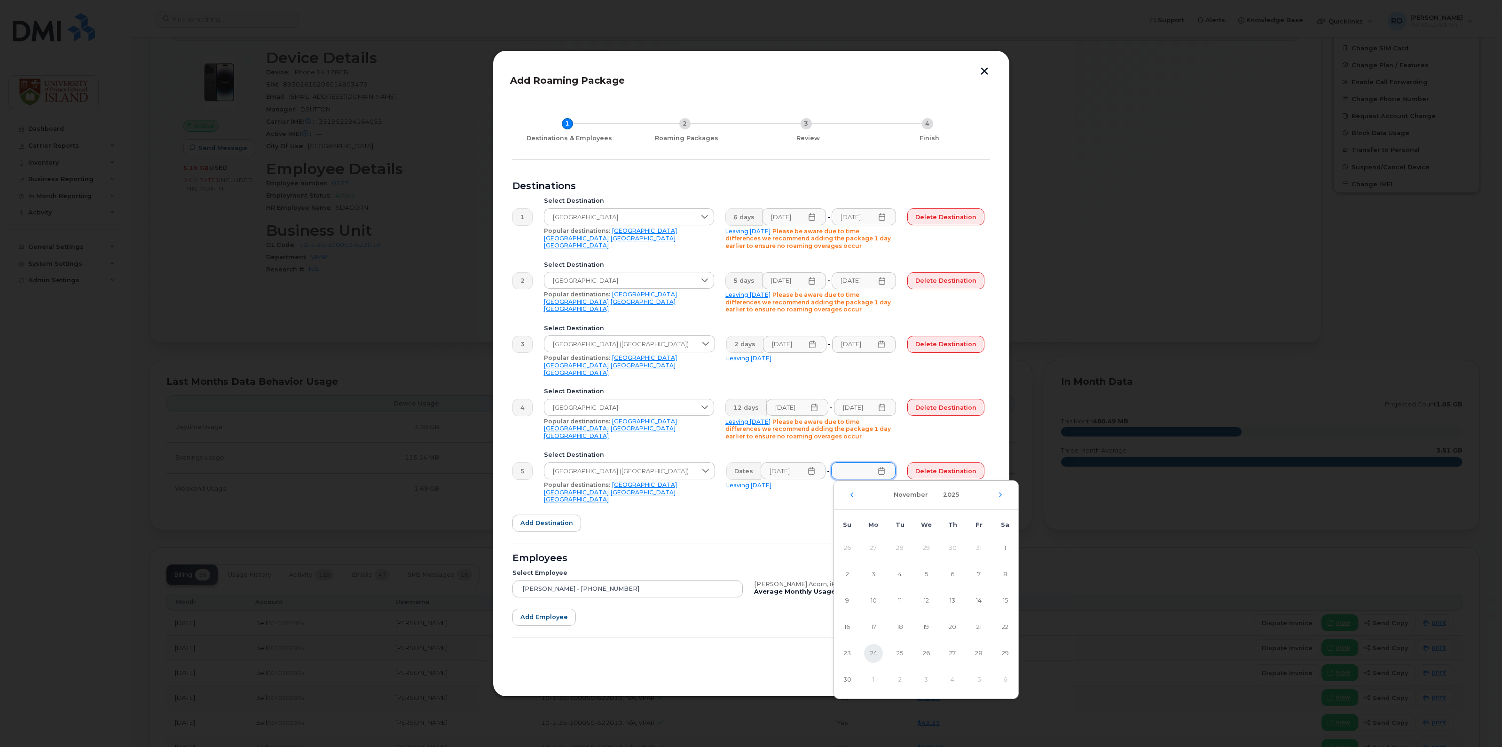
click at [874, 654] on span "24" at bounding box center [873, 653] width 19 height 19
type input "11/24/2025"
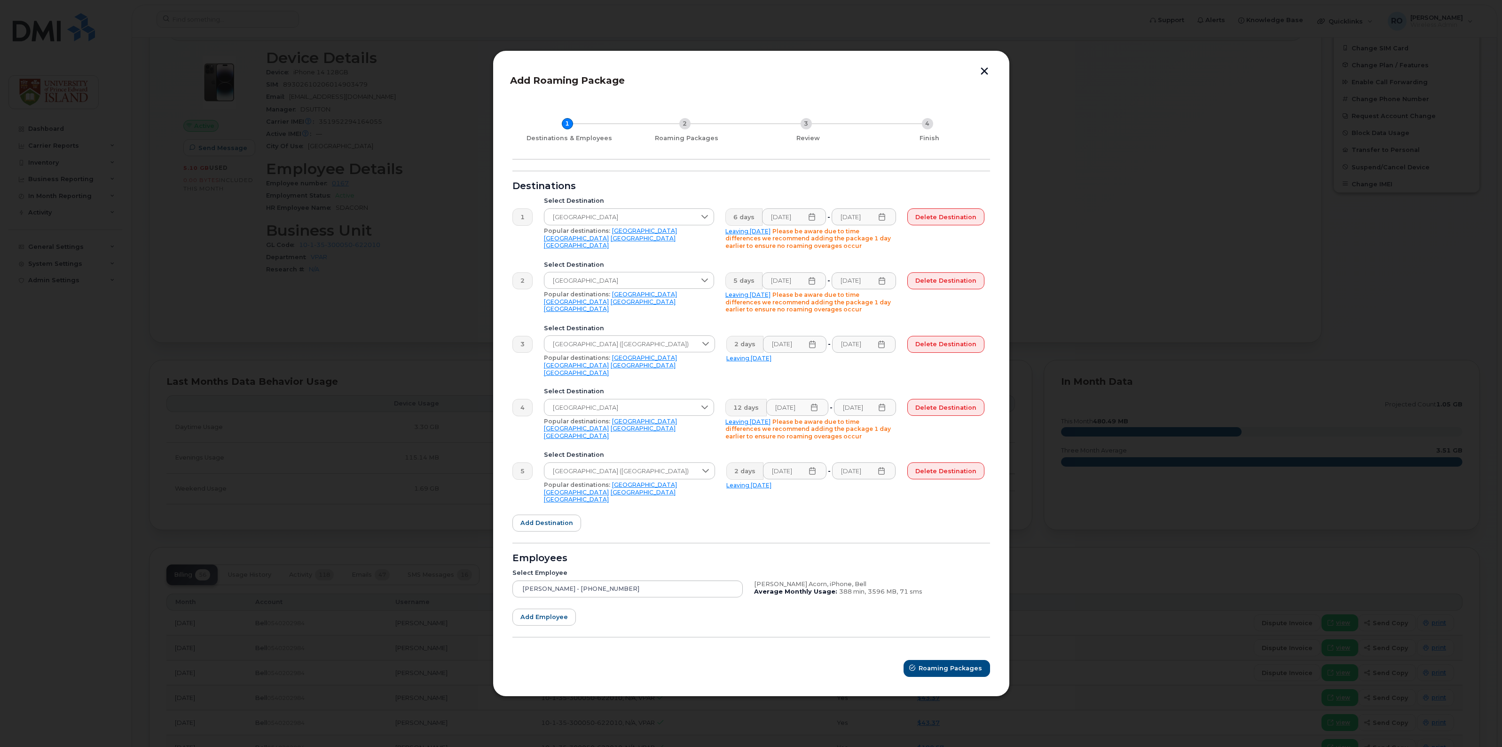
click at [796, 528] on form "Destinations 1 Select Destination United Kingdom Popular destinations: USA Mexi…" at bounding box center [751, 424] width 478 height 506
click at [948, 663] on span "Roaming Packages" at bounding box center [950, 667] width 63 height 9
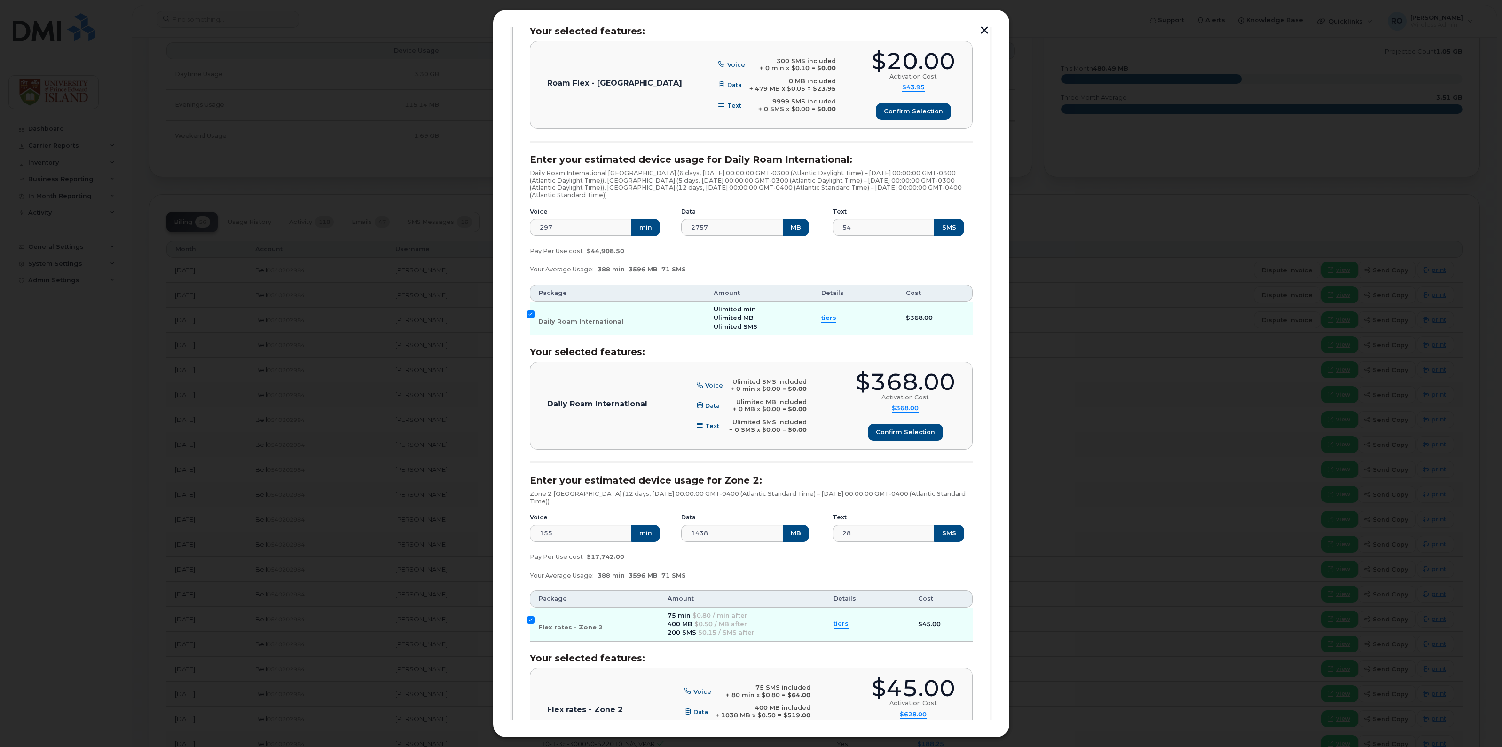
scroll to position [123, 0]
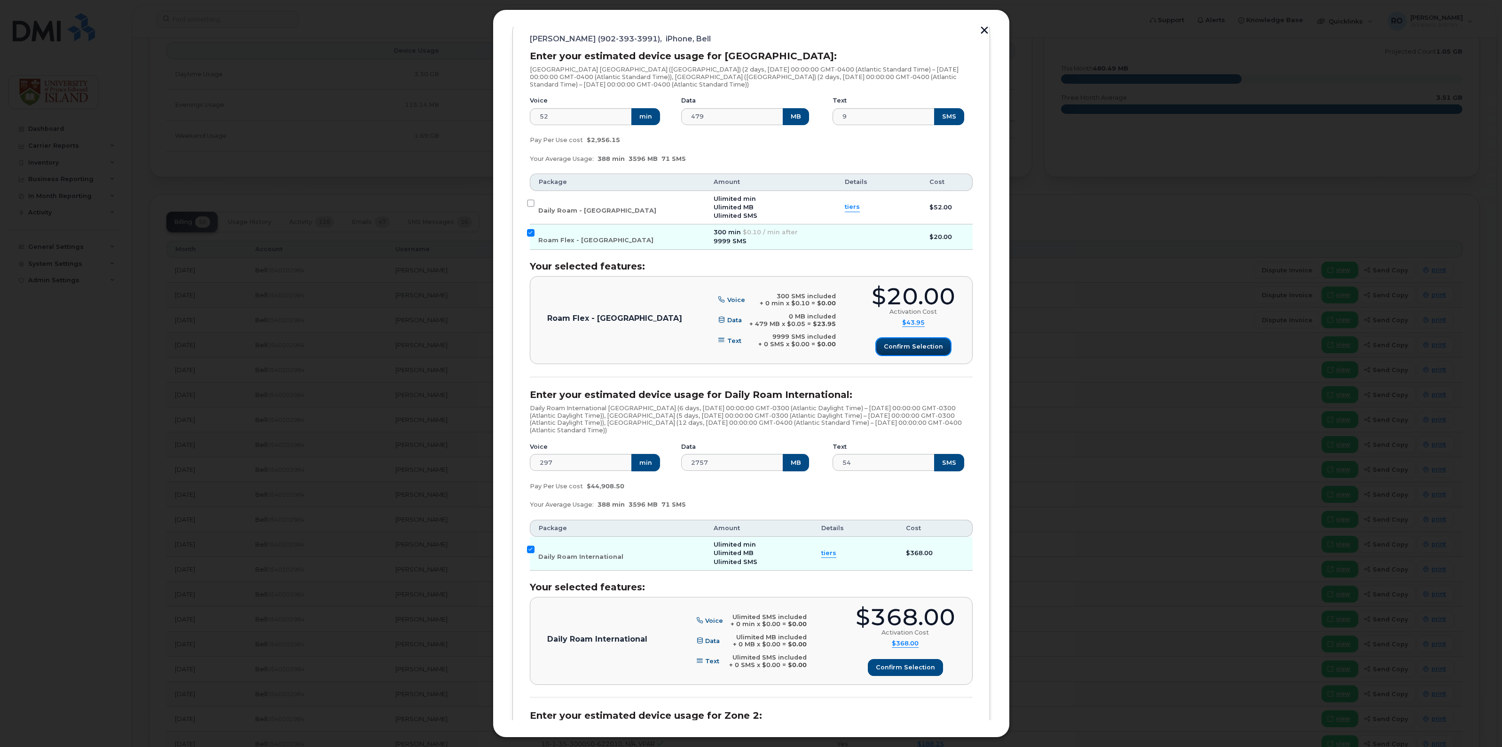
click at [913, 347] on span "Confirm selection" at bounding box center [913, 346] width 59 height 9
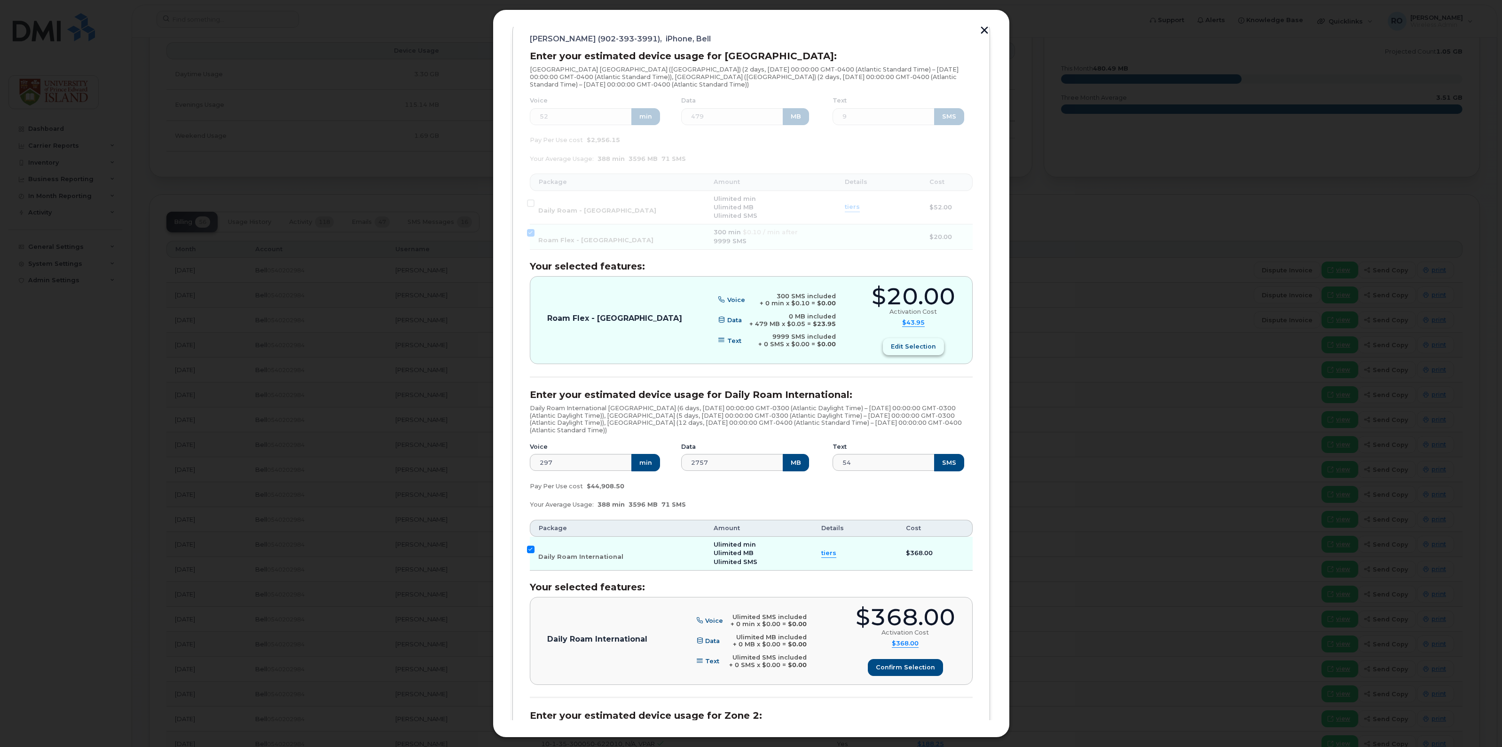
click at [913, 348] on span "Edit selection" at bounding box center [913, 346] width 45 height 9
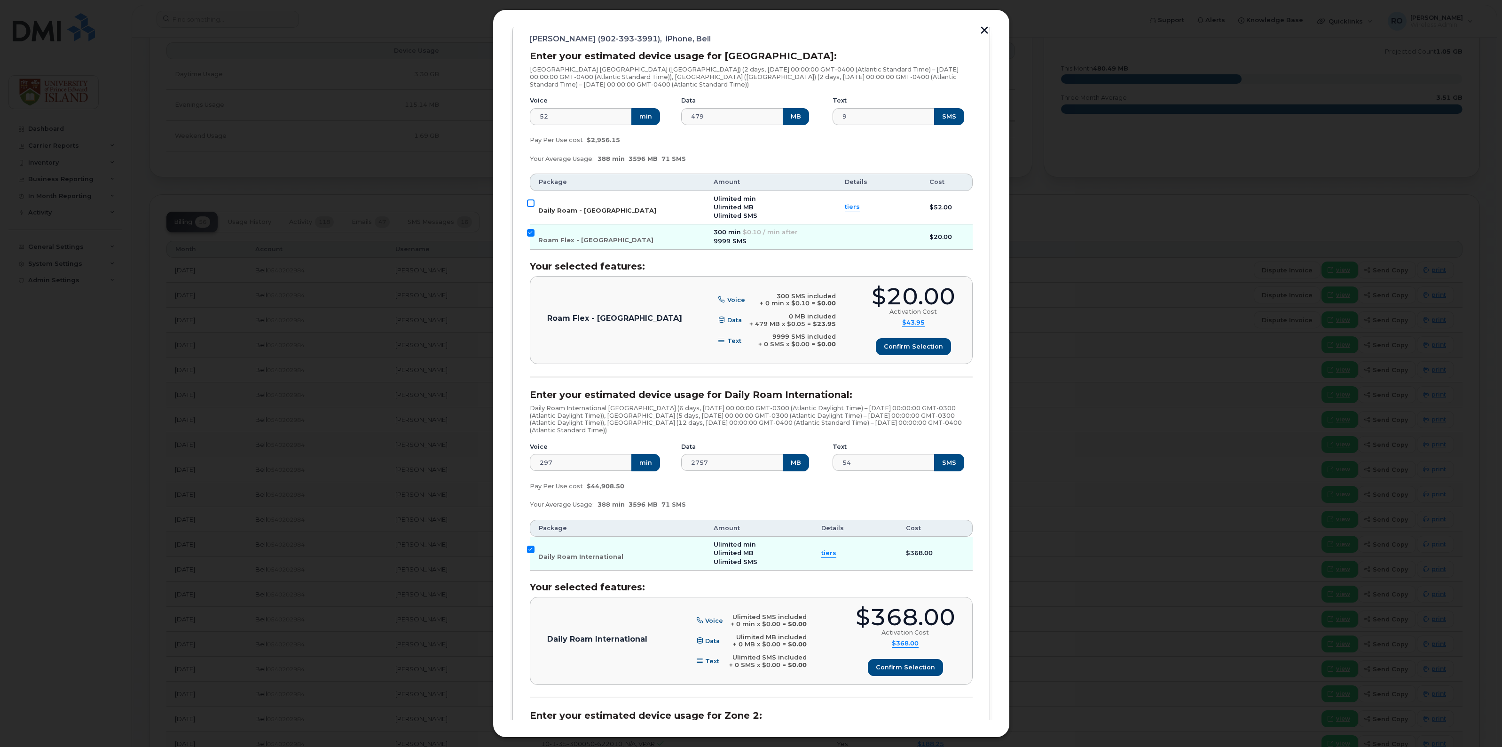
click at [533, 206] on input "Daily Roam - USA" at bounding box center [531, 203] width 8 height 8
checkbox input "true"
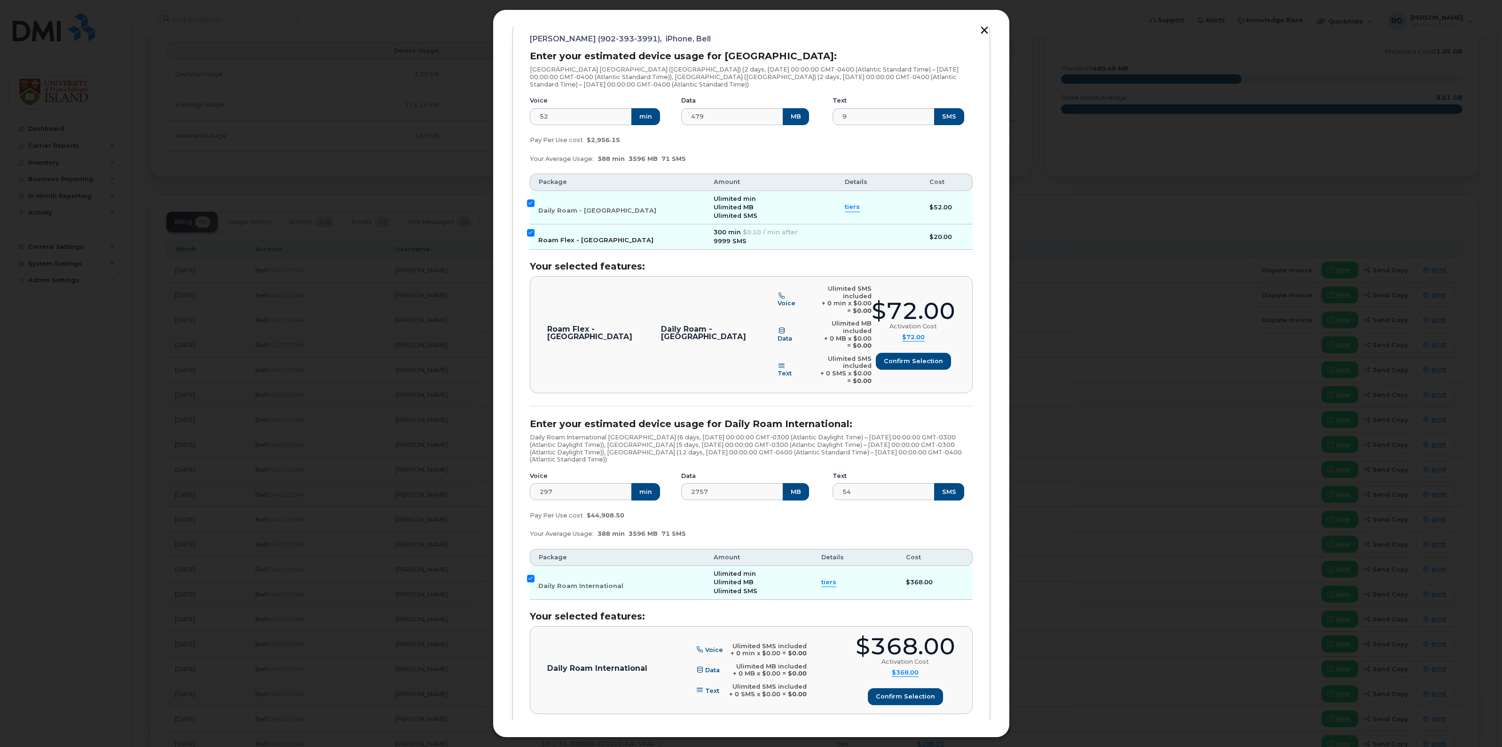
click at [531, 236] on input "Roam Flex - USA" at bounding box center [531, 233] width 8 height 8
checkbox input "false"
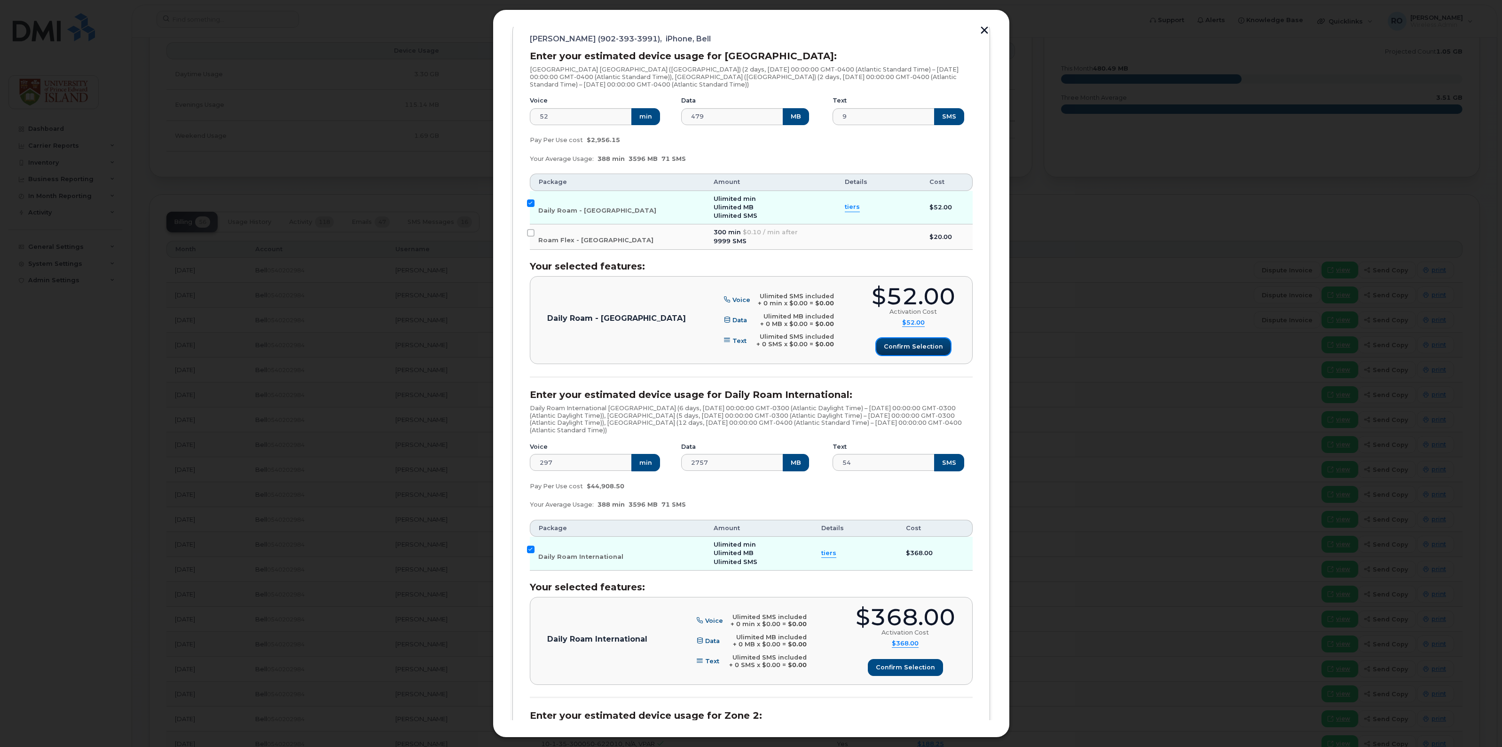
click at [913, 348] on span "Confirm selection" at bounding box center [913, 346] width 59 height 9
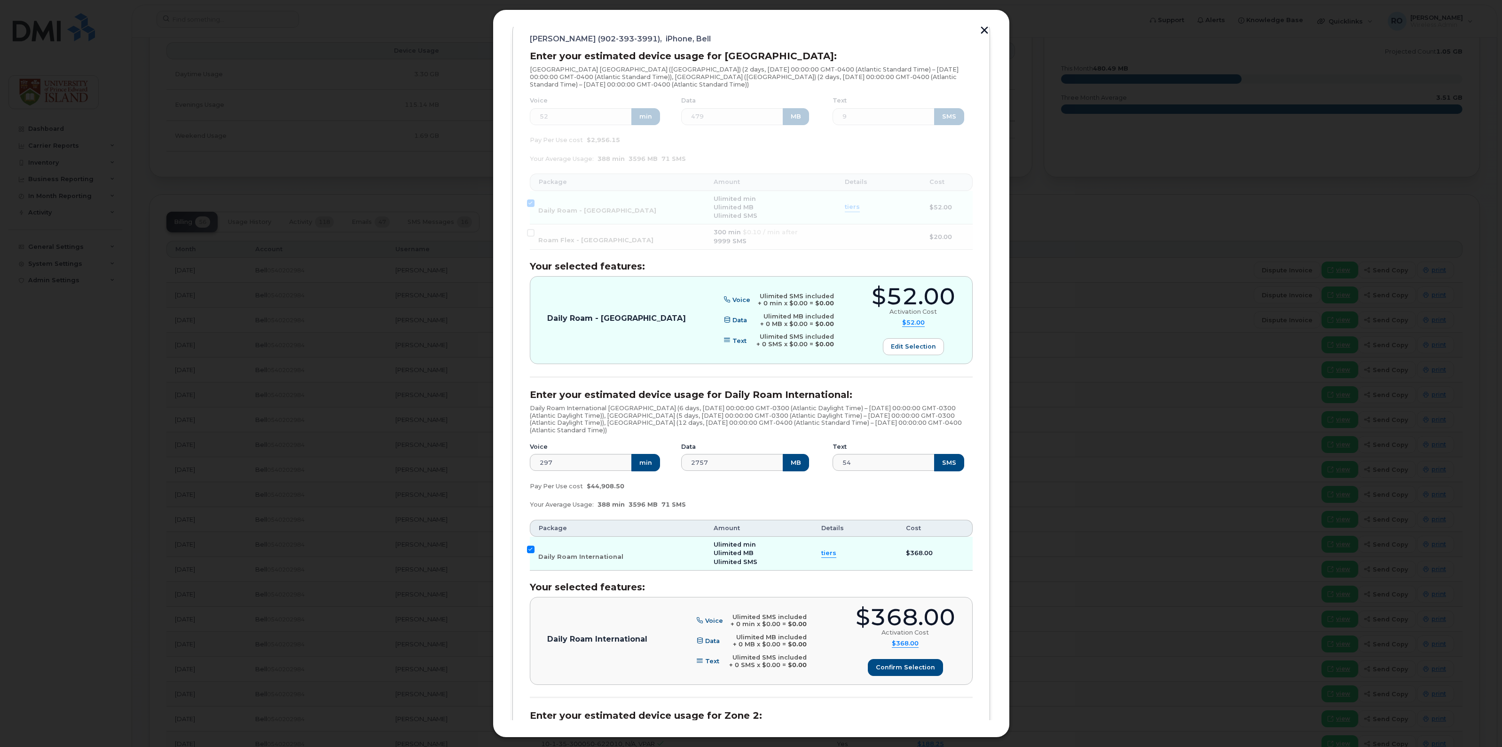
scroll to position [299, 0]
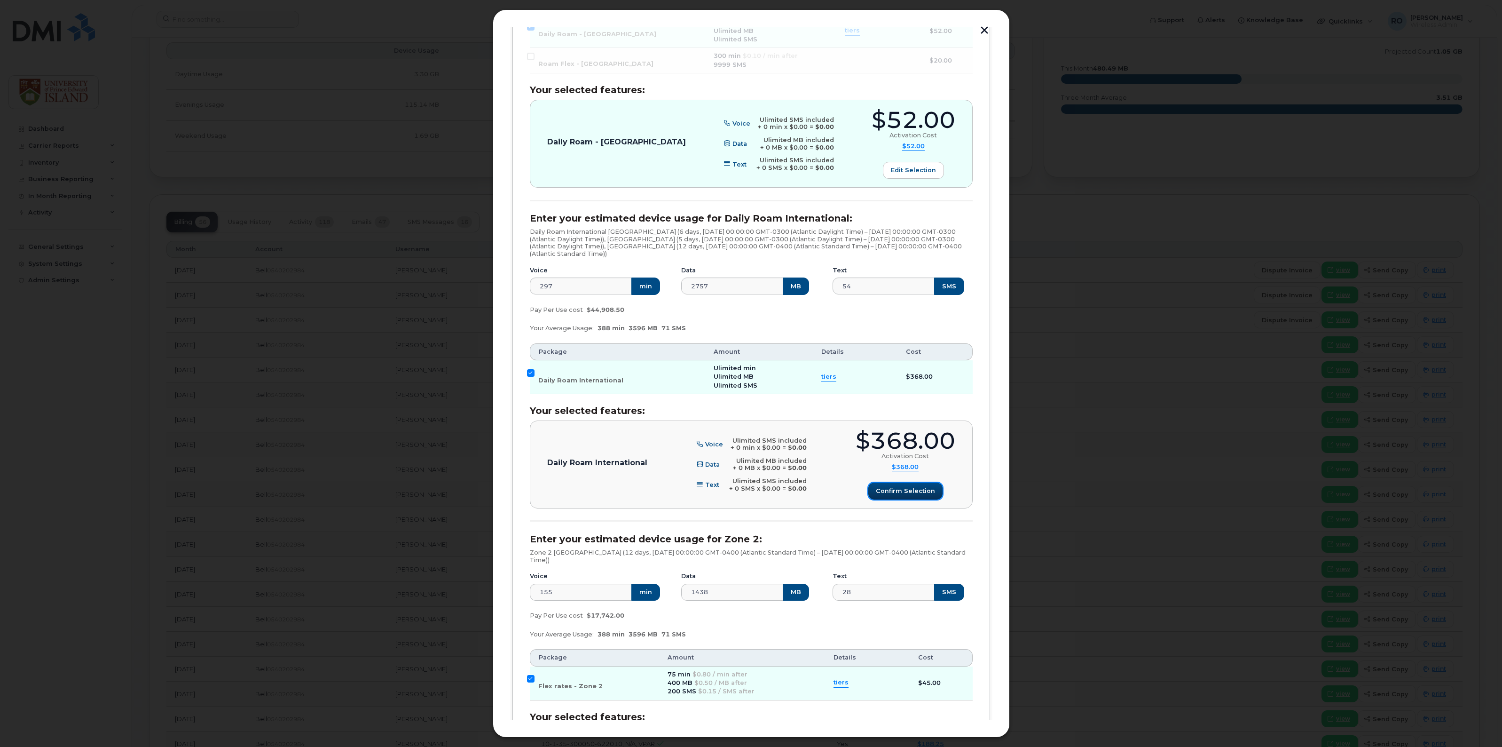
click at [900, 497] on button "Confirm selection" at bounding box center [905, 490] width 74 height 17
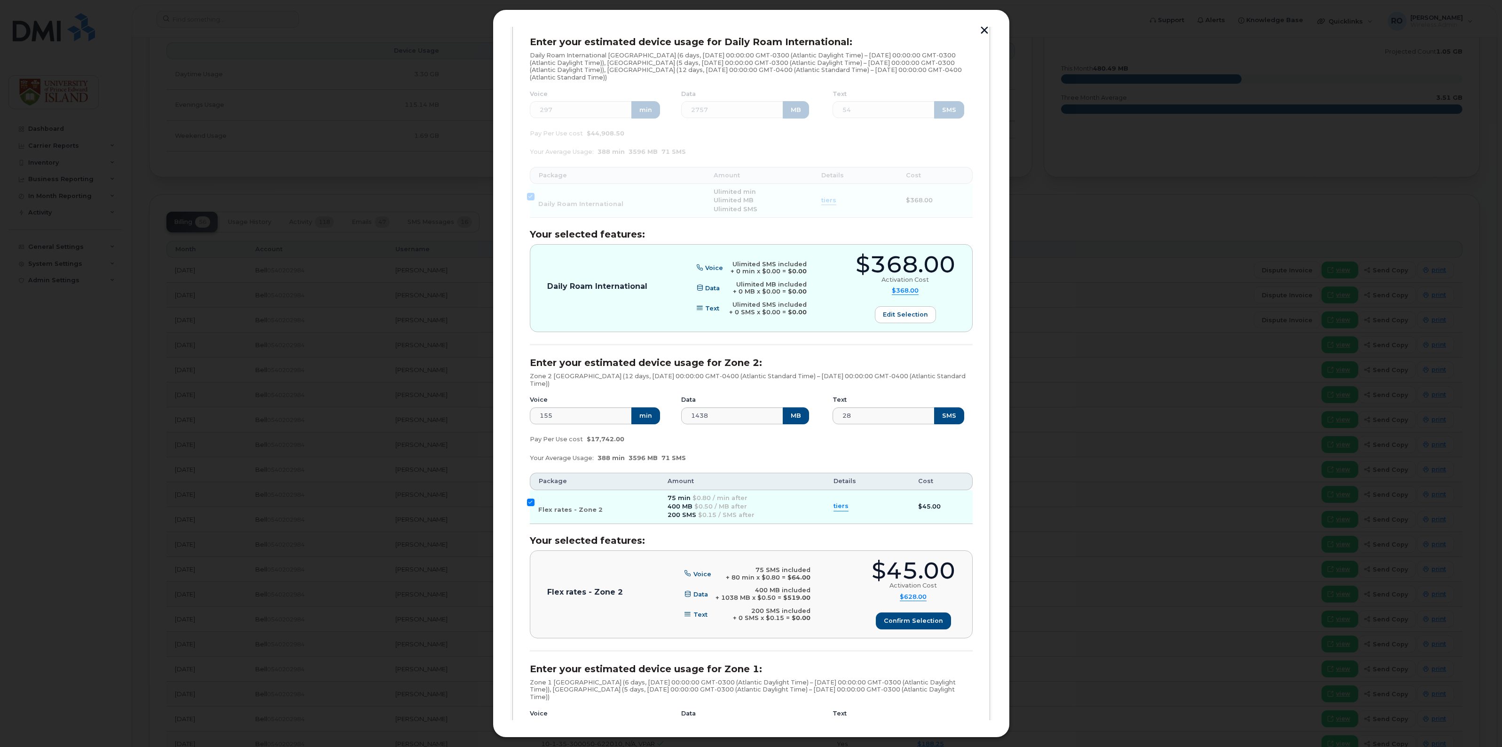
scroll to position [535, 0]
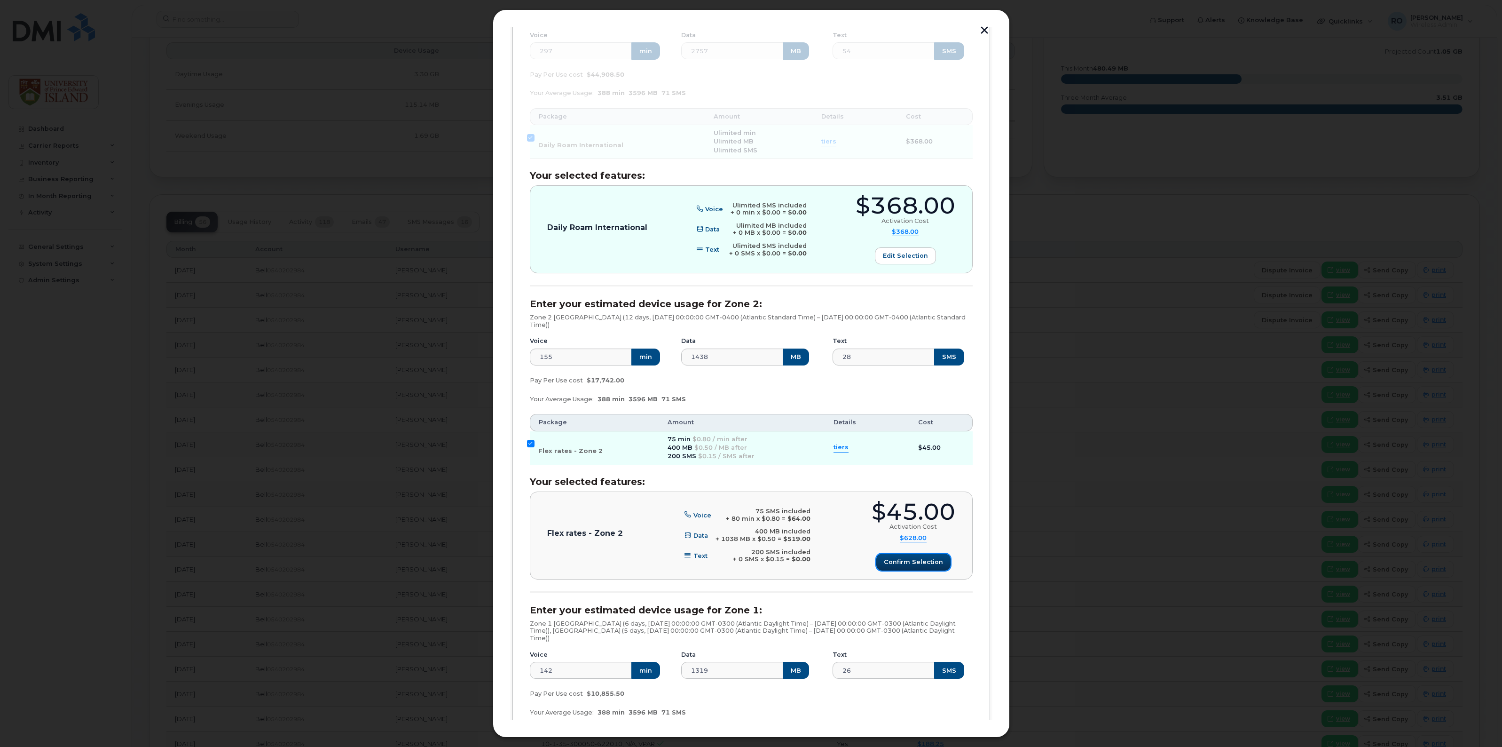
click at [913, 569] on button "Confirm selection" at bounding box center [913, 561] width 74 height 17
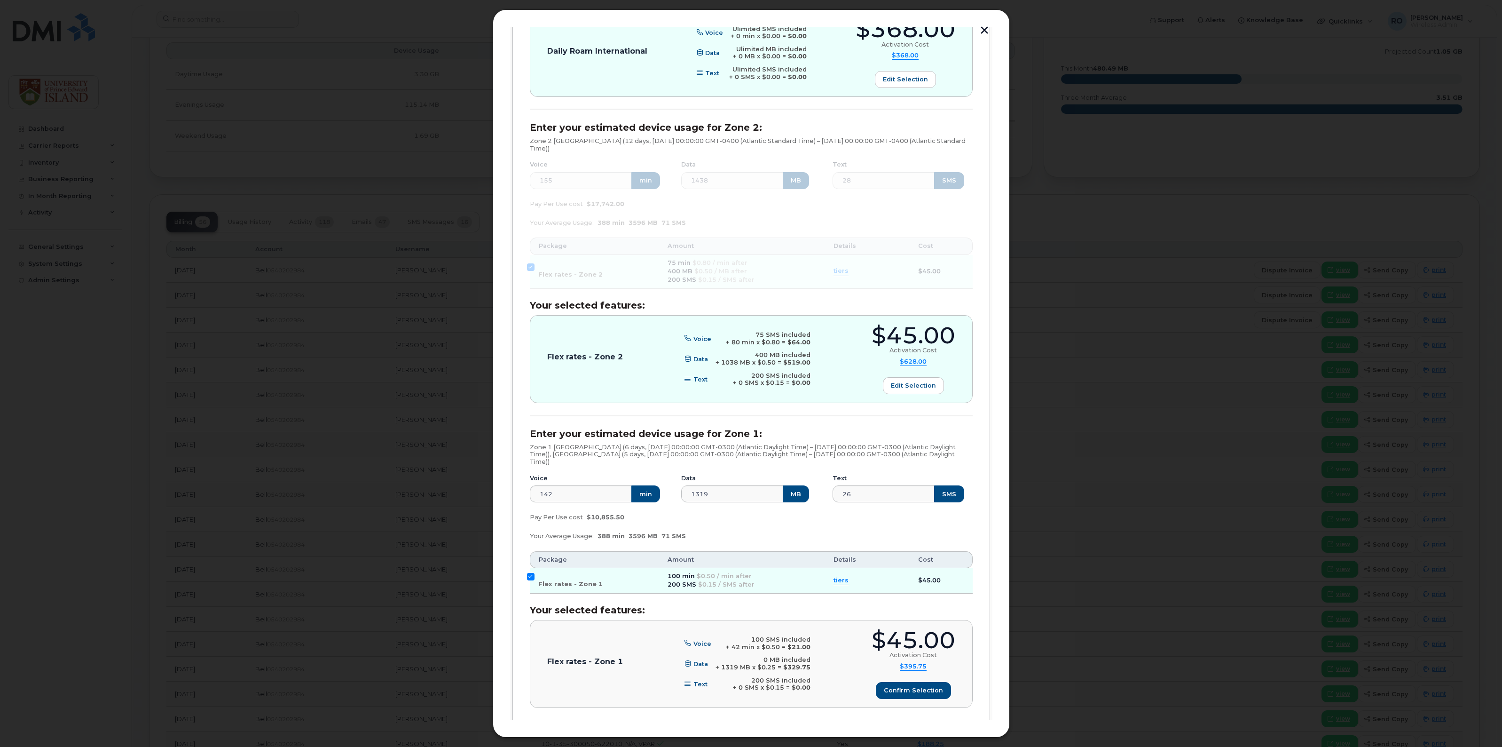
scroll to position [770, 0]
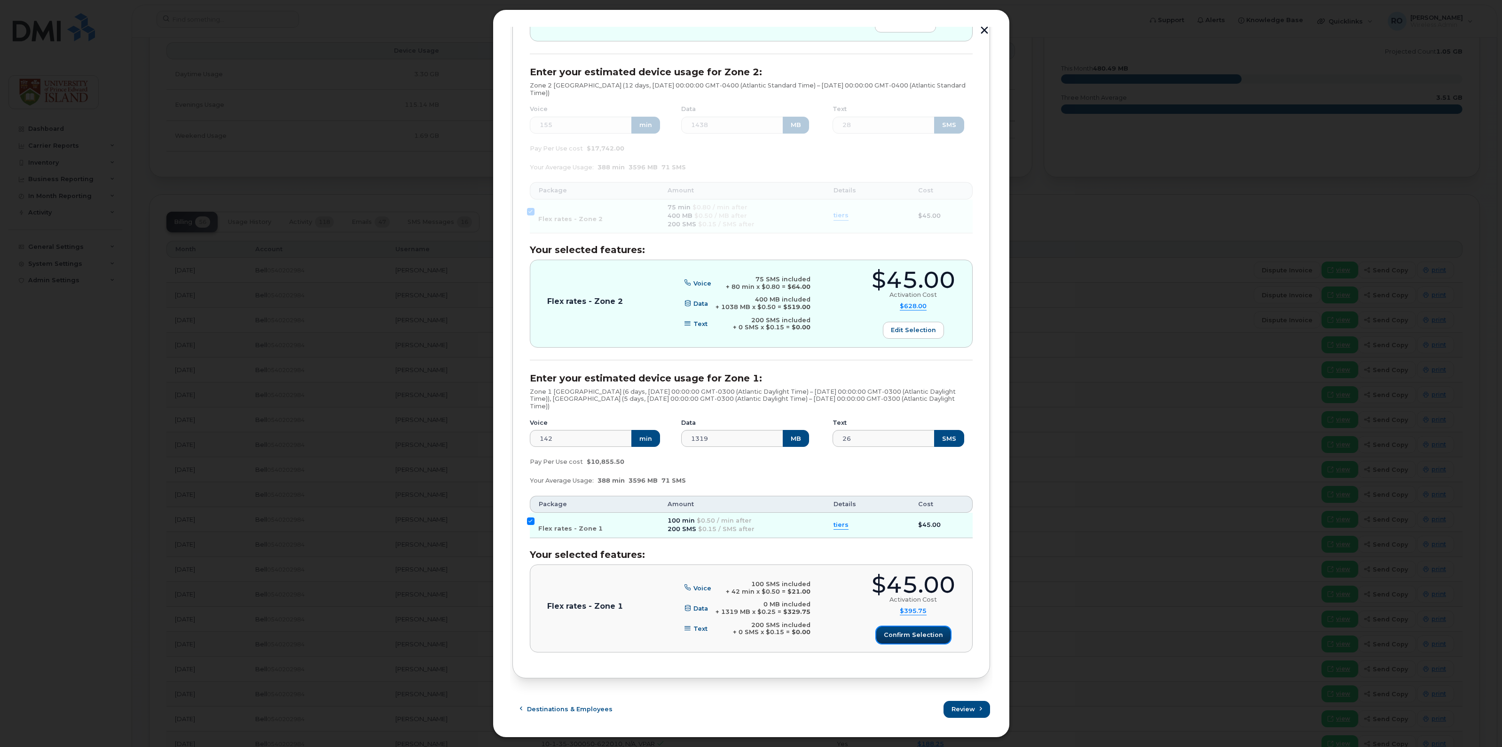
click at [910, 632] on span "Confirm selection" at bounding box center [913, 634] width 59 height 9
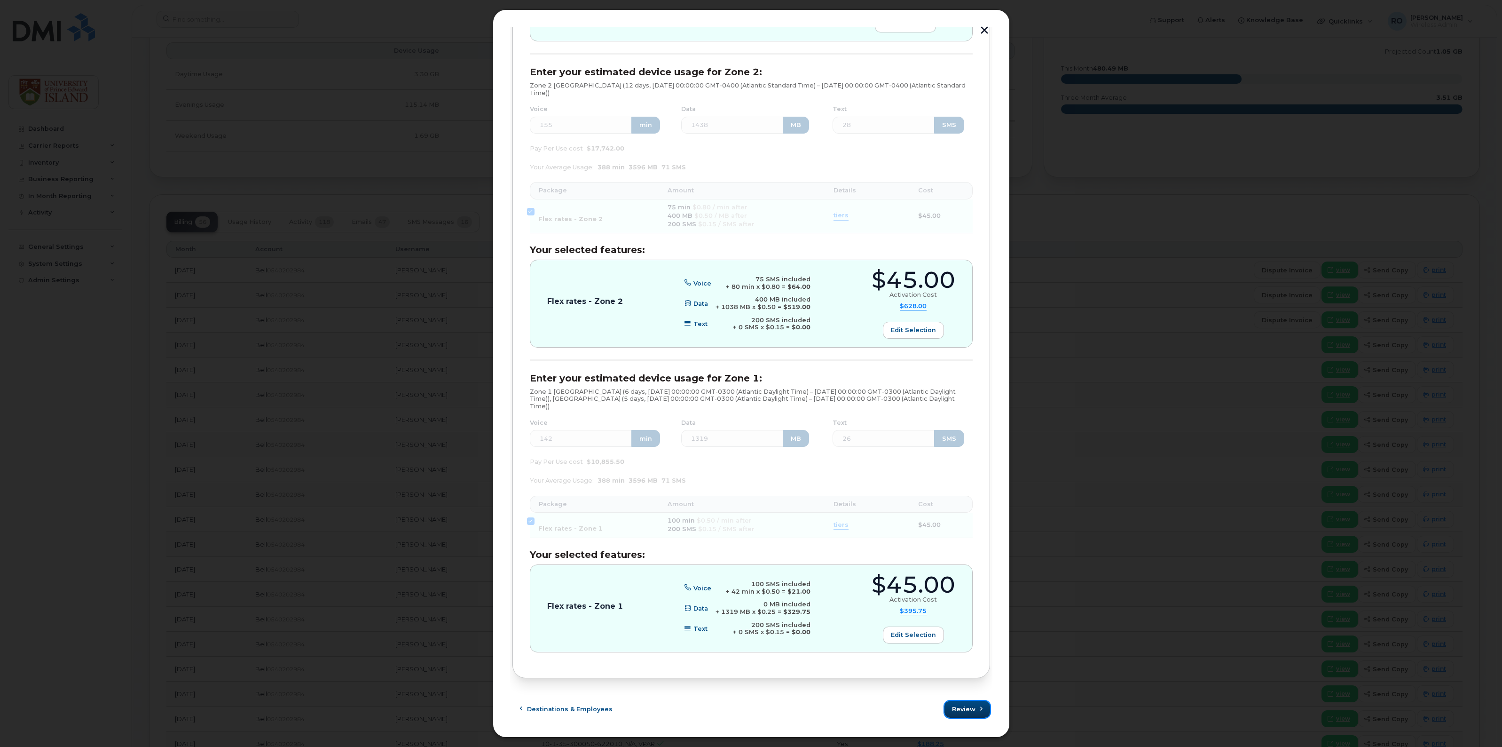
click at [967, 708] on span "Review" at bounding box center [964, 708] width 24 height 9
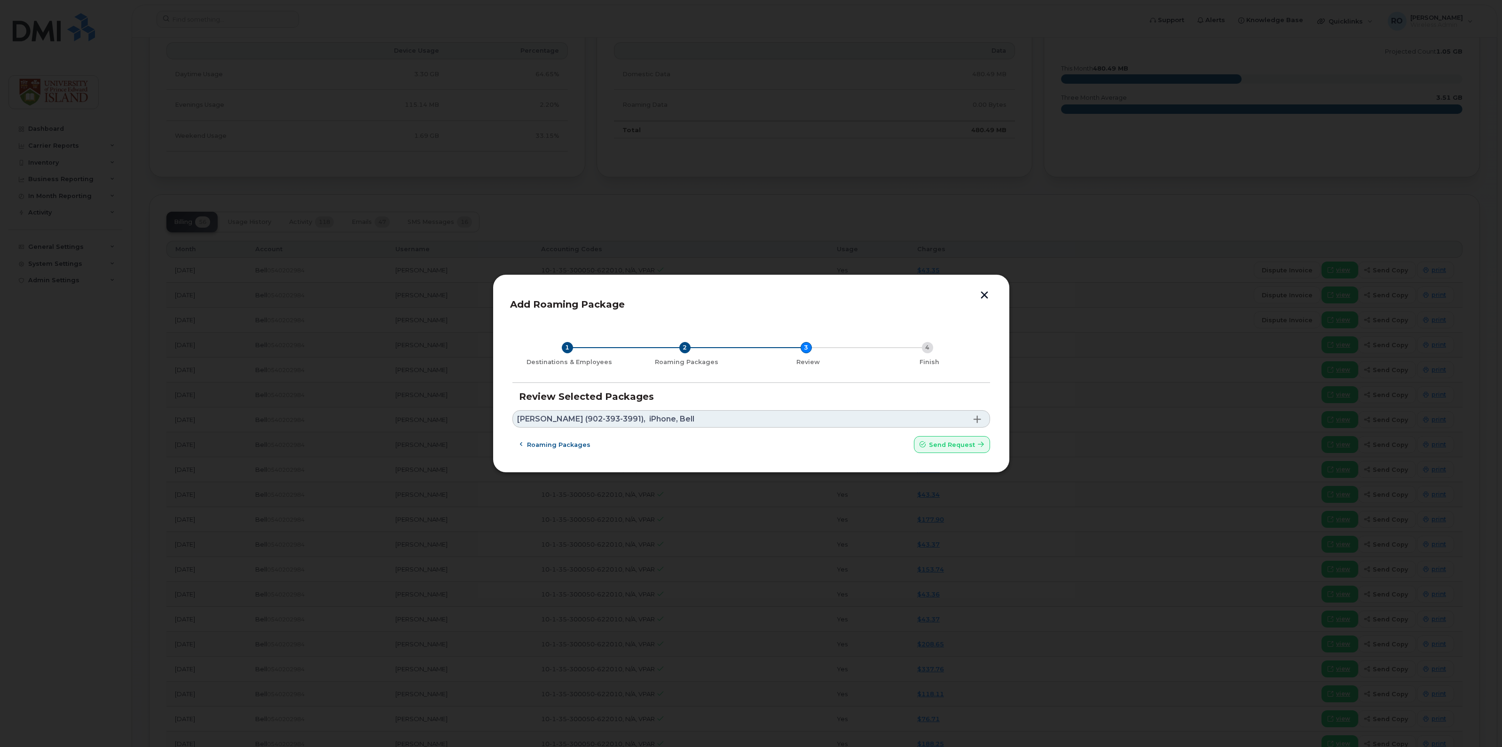
scroll to position [0, 0]
click at [951, 442] on span "Send request" at bounding box center [952, 444] width 46 height 9
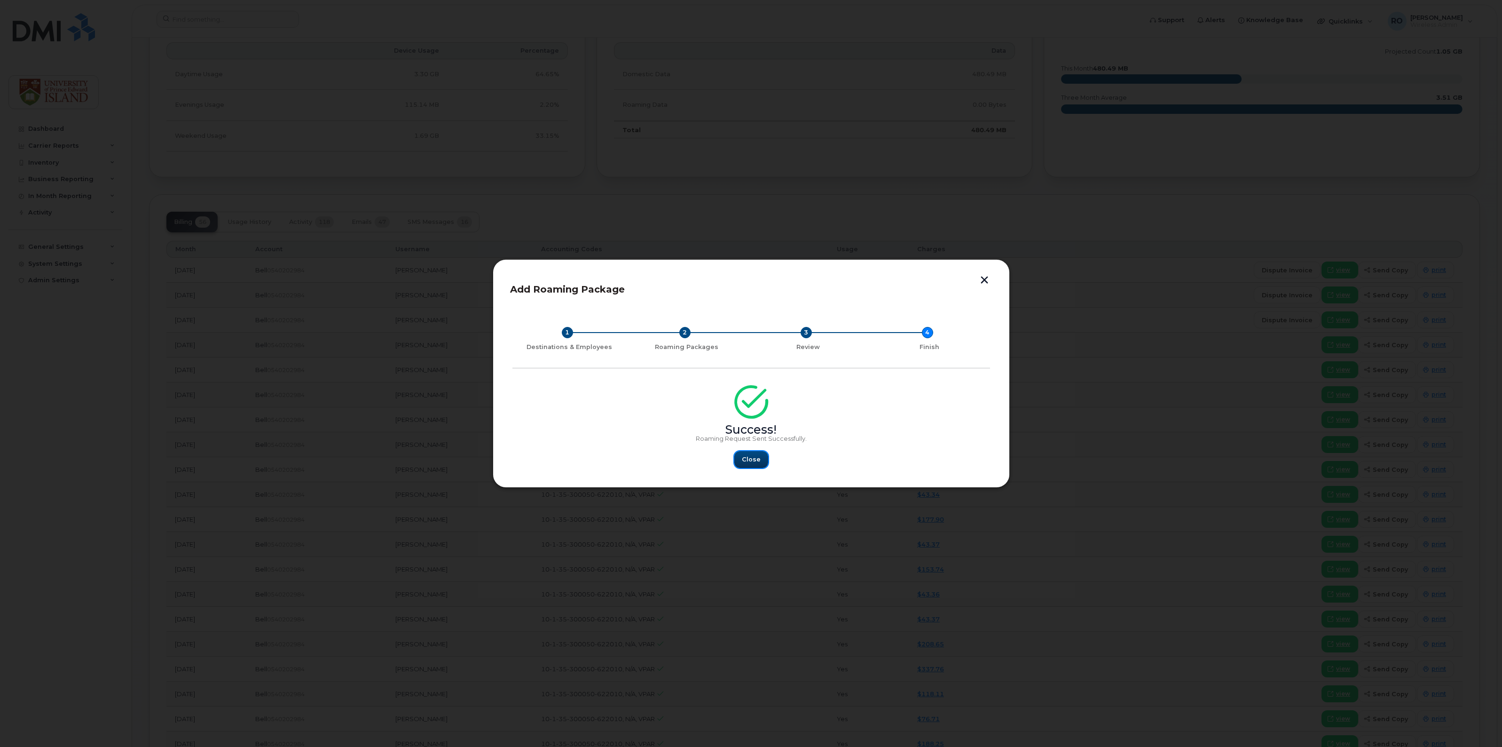
click at [755, 461] on span "Close" at bounding box center [751, 459] width 19 height 9
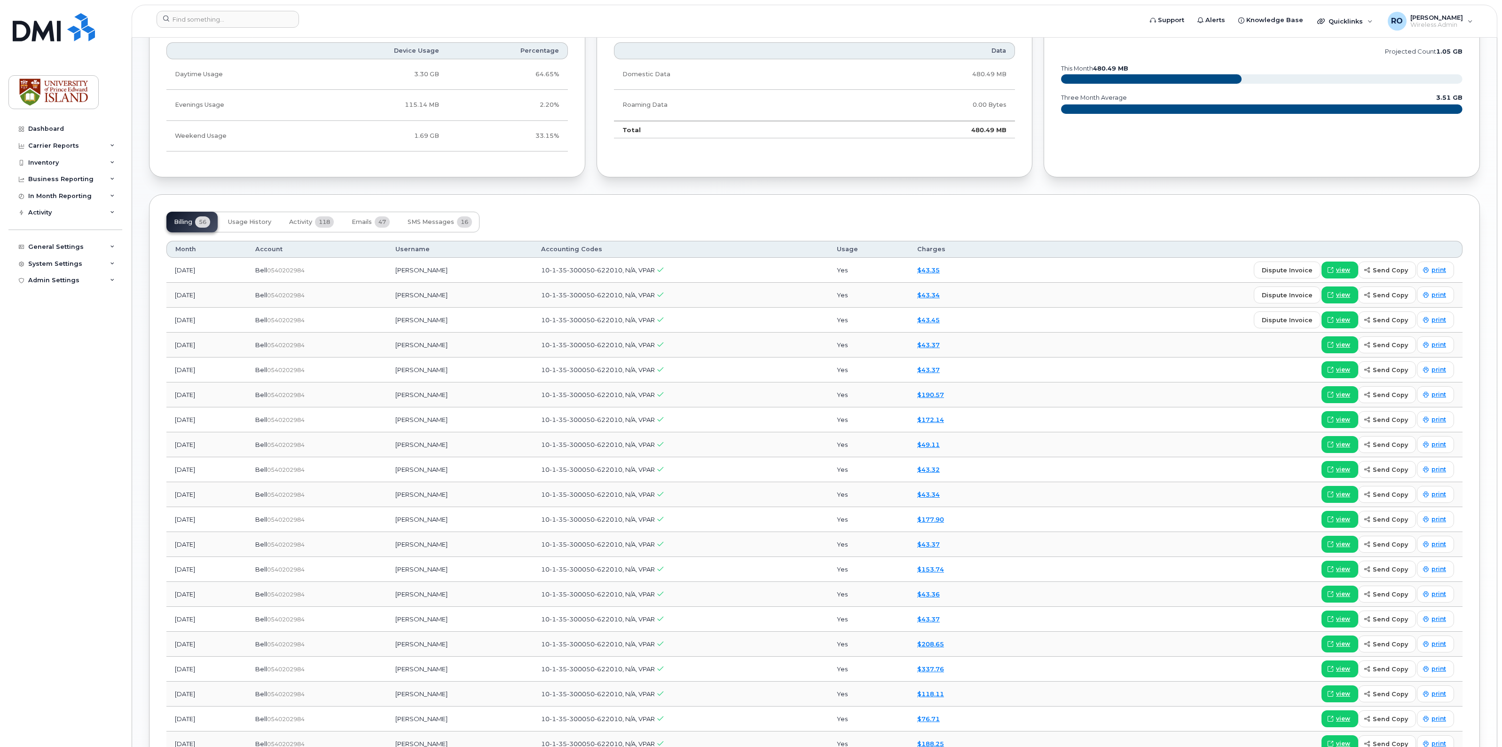
scroll to position [824, 0]
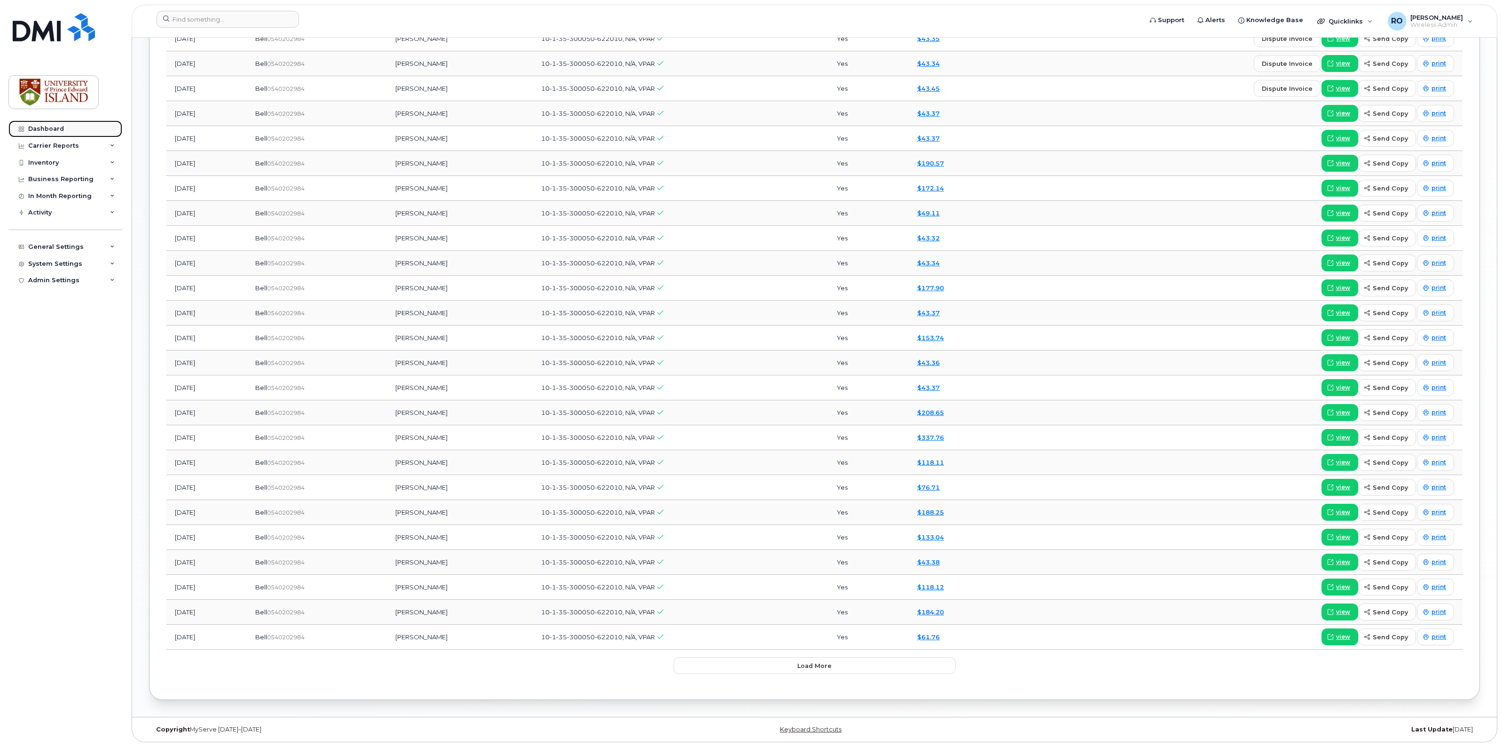
click at [37, 126] on div "Dashboard" at bounding box center [46, 129] width 36 height 8
